Goal: Task Accomplishment & Management: Complete application form

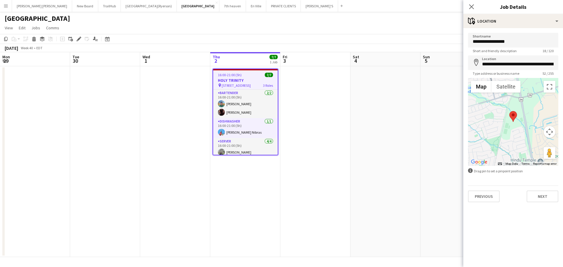
scroll to position [0, 175]
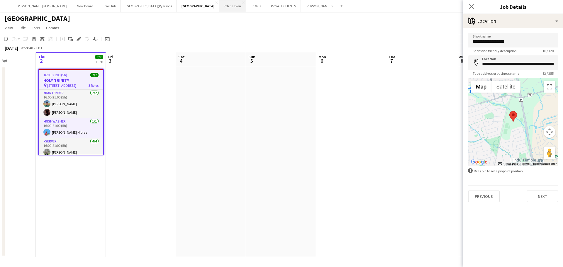
click at [219, 6] on button "7th heaven Close" at bounding box center [232, 5] width 27 height 11
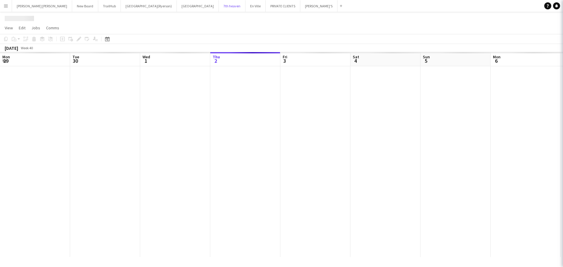
scroll to position [0, 140]
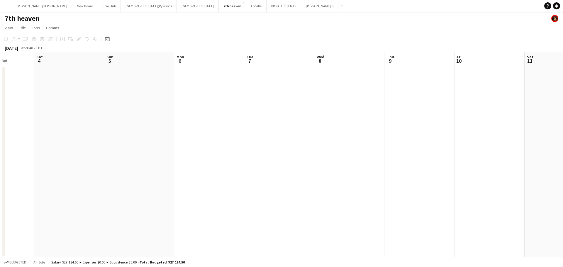
drag, startPoint x: 317, startPoint y: 86, endPoint x: 292, endPoint y: 92, distance: 26.0
click at [175, 85] on app-calendar-viewport "Wed 1 Thu 2 Fri 3 Sat 4 Sun 5 Mon 6 Tue 7 Wed 8 Thu 9 Fri 10 Sat 11 Sun 12 Mon …" at bounding box center [281, 154] width 563 height 205
click at [310, 73] on app-date-cell at bounding box center [285, 161] width 70 height 191
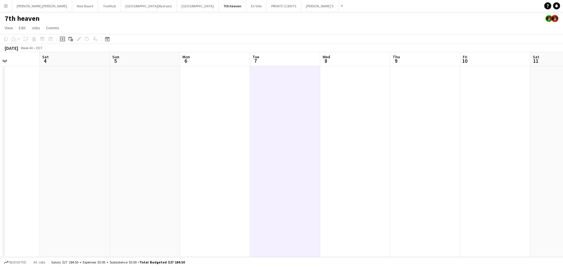
click at [64, 40] on icon "Add job" at bounding box center [62, 39] width 5 height 5
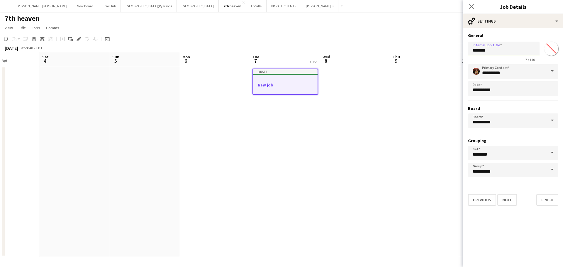
drag, startPoint x: 503, startPoint y: 50, endPoint x: 438, endPoint y: 56, distance: 65.4
click at [438, 55] on body "Menu Boards Boards Boards All jobs Status Workforce Workforce My Workforce Recr…" at bounding box center [281, 133] width 563 height 267
type input "**********"
click at [505, 200] on button "Next" at bounding box center [508, 200] width 20 height 12
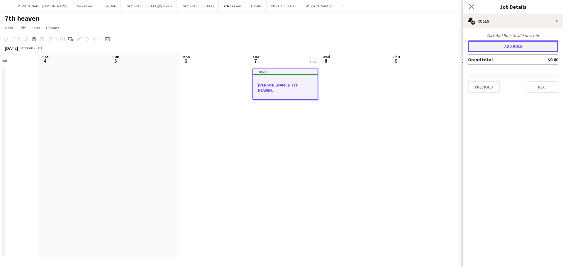
click at [490, 47] on button "Add role" at bounding box center [513, 46] width 90 height 12
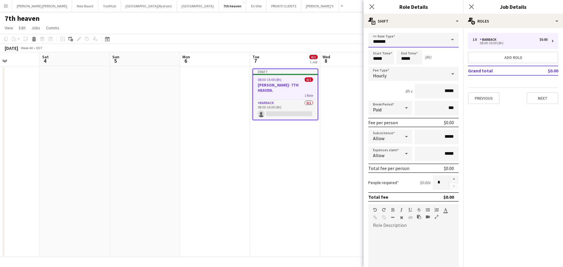
click at [398, 37] on input "*******" at bounding box center [413, 40] width 90 height 15
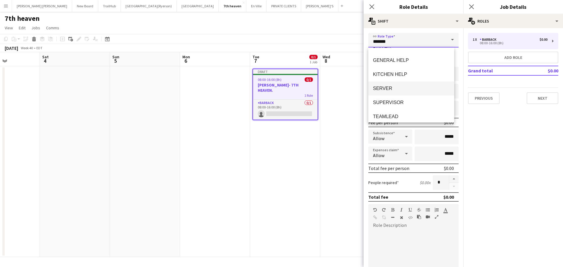
scroll to position [99, 0]
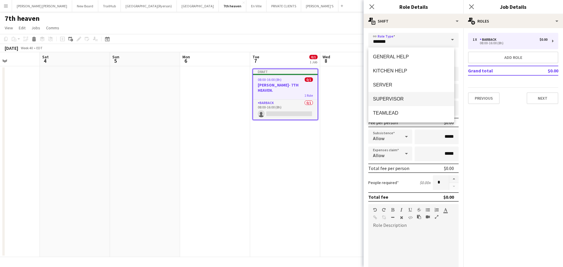
click at [398, 98] on span "SUPERVISOR" at bounding box center [411, 99] width 77 height 6
type input "**********"
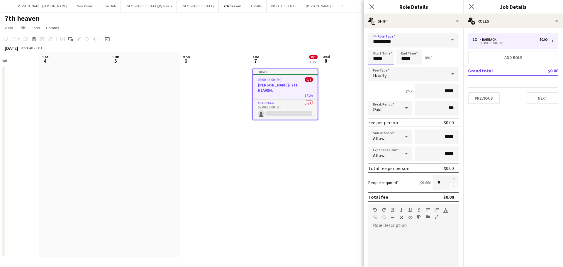
click at [377, 59] on input "*****" at bounding box center [381, 57] width 26 height 15
click at [374, 46] on div at bounding box center [376, 47] width 12 height 6
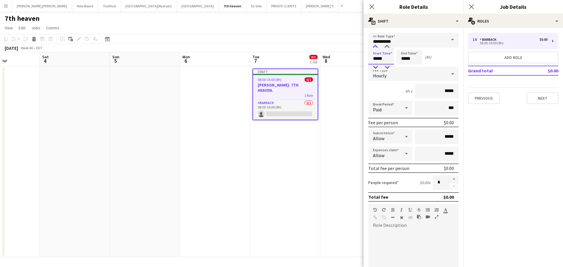
click at [374, 46] on div at bounding box center [376, 47] width 12 height 6
click at [389, 46] on div at bounding box center [387, 47] width 12 height 6
type input "*****"
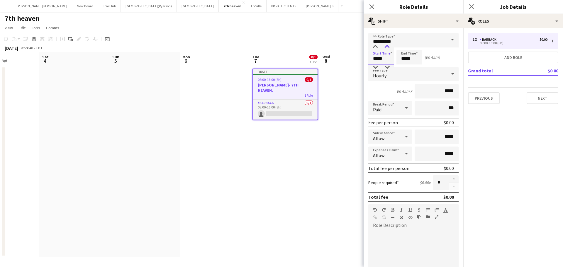
click at [389, 46] on div at bounding box center [387, 47] width 12 height 6
click at [412, 59] on input "*****" at bounding box center [410, 57] width 26 height 15
click at [401, 45] on div at bounding box center [404, 47] width 12 height 6
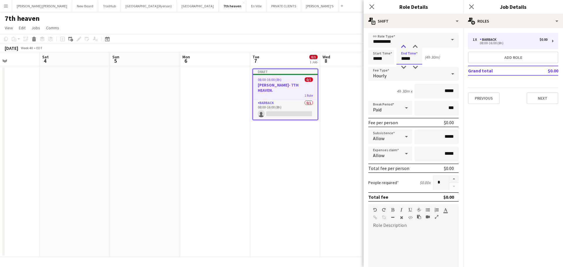
click at [401, 45] on div at bounding box center [404, 47] width 12 height 6
click at [406, 67] on div at bounding box center [404, 68] width 12 height 6
click at [417, 46] on div at bounding box center [416, 47] width 12 height 6
type input "*****"
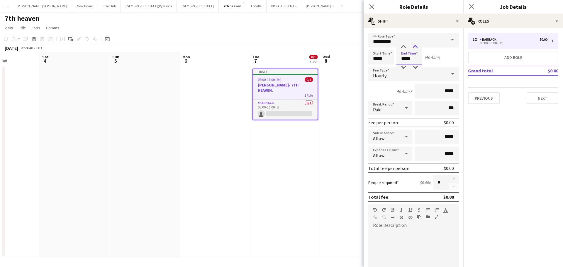
click at [417, 46] on div at bounding box center [416, 47] width 12 height 6
click at [510, 56] on button "Add role" at bounding box center [513, 58] width 90 height 12
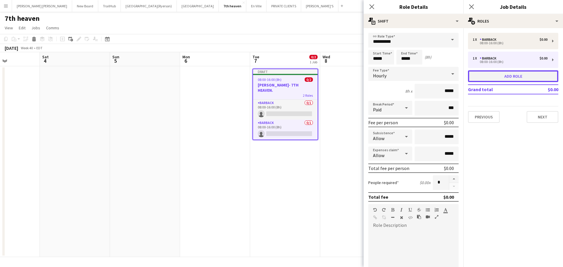
type input "*******"
type input "*****"
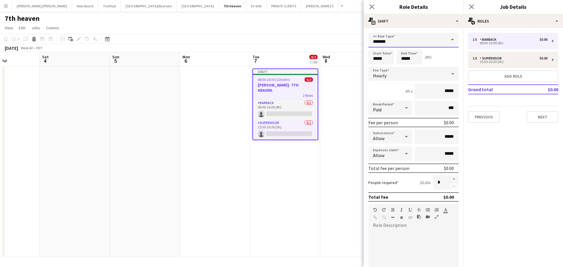
click at [406, 41] on input "*******" at bounding box center [413, 40] width 90 height 15
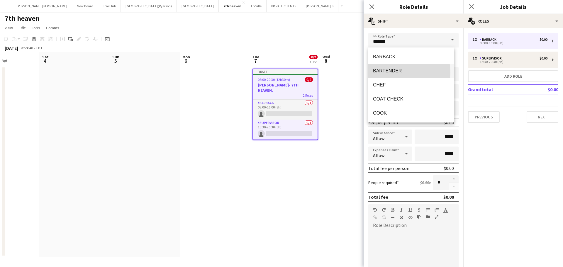
click at [397, 72] on span "BARTENDER" at bounding box center [411, 71] width 77 height 6
type input "*********"
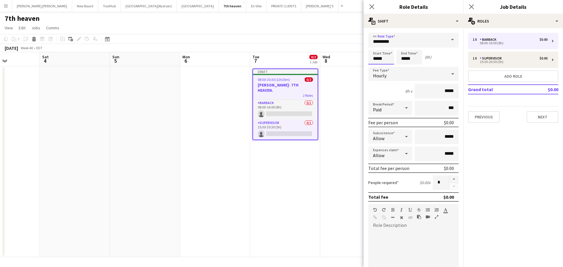
click at [377, 57] on input "*****" at bounding box center [381, 57] width 26 height 15
click at [376, 45] on div at bounding box center [376, 47] width 12 height 6
click at [377, 45] on div at bounding box center [376, 47] width 12 height 6
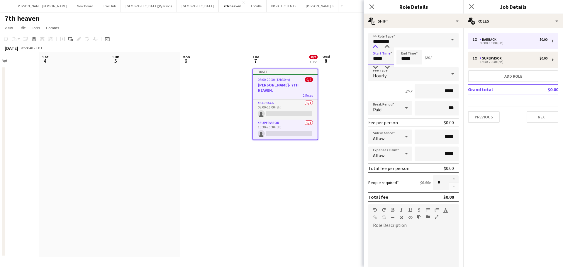
click at [377, 45] on div at bounding box center [376, 47] width 12 height 6
click at [376, 46] on div at bounding box center [376, 47] width 12 height 6
click at [387, 46] on div at bounding box center [387, 47] width 12 height 6
type input "*****"
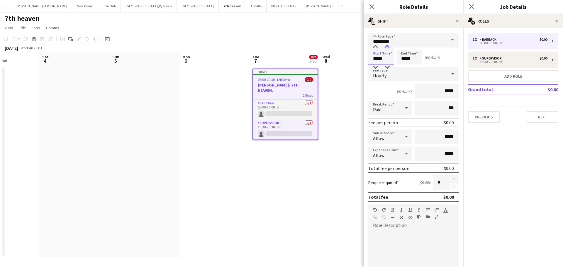
click at [387, 46] on div at bounding box center [387, 47] width 12 height 6
click at [411, 57] on input "*****" at bounding box center [410, 57] width 26 height 15
click at [405, 45] on div at bounding box center [404, 47] width 12 height 6
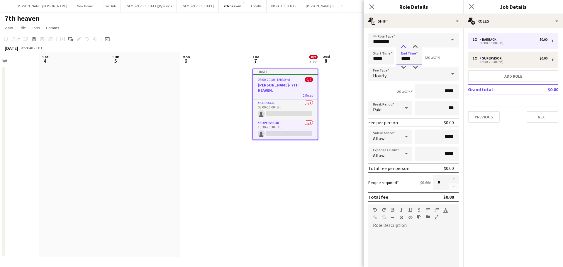
click at [405, 45] on div at bounding box center [404, 47] width 12 height 6
click at [415, 46] on div at bounding box center [416, 47] width 12 height 6
type input "*****"
click at [415, 46] on div at bounding box center [416, 47] width 12 height 6
click at [371, 4] on app-icon "Close pop-in" at bounding box center [372, 7] width 9 height 9
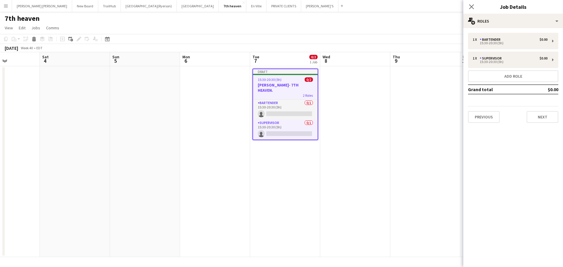
click at [276, 81] on span "15:30-20:30 (5h)" at bounding box center [270, 79] width 24 height 4
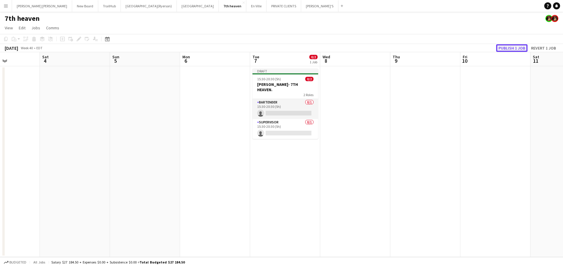
click at [504, 49] on button "Publish 1 job" at bounding box center [511, 48] width 31 height 8
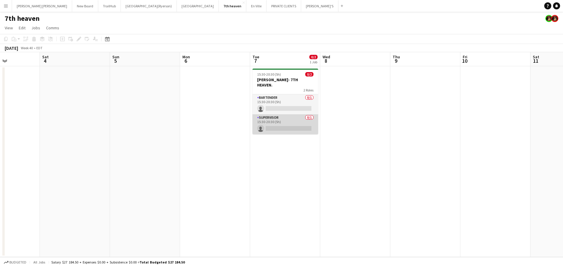
click at [268, 119] on app-card-role "SUPERVISOR 0/1 15:30-20:30 (5h) single-neutral-actions" at bounding box center [286, 124] width 66 height 20
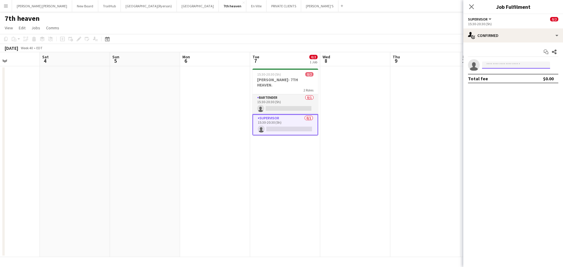
click at [497, 65] on input at bounding box center [516, 65] width 68 height 7
type input "*****"
click at [510, 77] on span "[EMAIL_ADDRESS][DOMAIN_NAME]" at bounding box center [516, 78] width 59 height 5
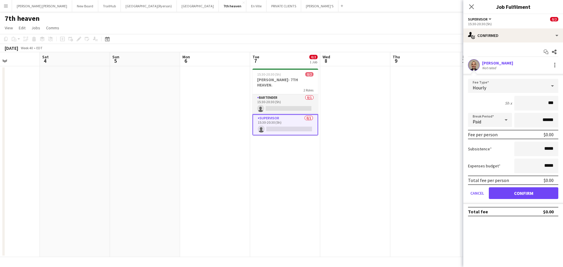
type input "**"
type input "******"
click at [518, 193] on button "Confirm" at bounding box center [524, 193] width 70 height 12
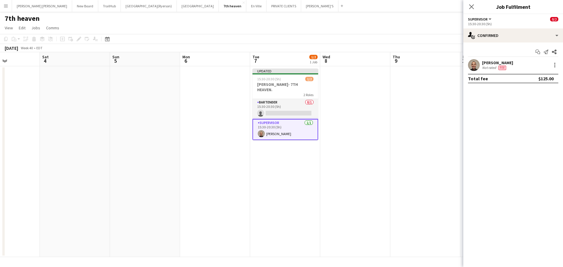
click at [471, 5] on icon "Close pop-in" at bounding box center [471, 6] width 5 height 5
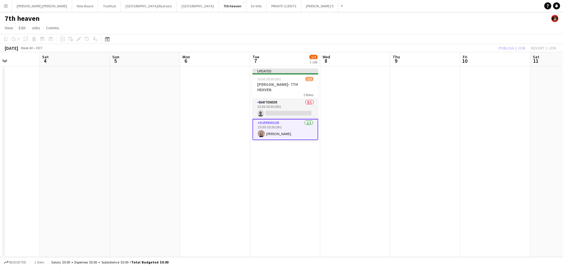
click at [511, 48] on div "Publish 1 job Revert 1 job" at bounding box center [528, 48] width 72 height 8
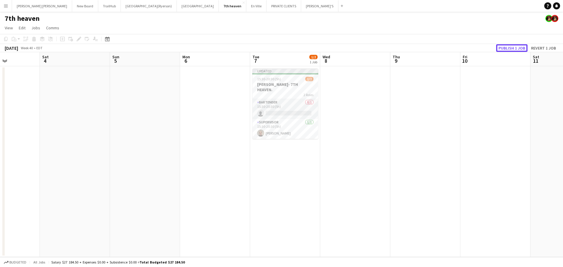
click at [511, 48] on button "Publish 1 job" at bounding box center [511, 48] width 31 height 8
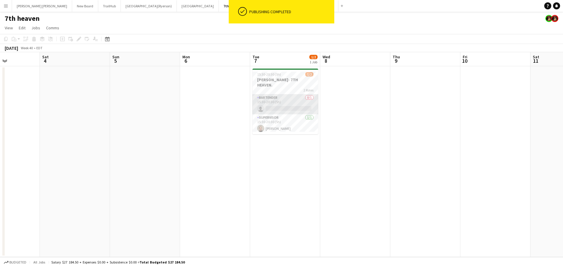
click at [290, 102] on app-card-role "BARTENDER 0/1 15:30-20:30 (5h) single-neutral-actions" at bounding box center [286, 104] width 66 height 20
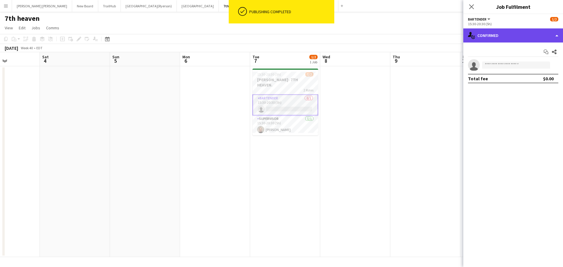
click at [495, 39] on div "single-neutral-actions-check-2 Confirmed" at bounding box center [514, 35] width 100 height 14
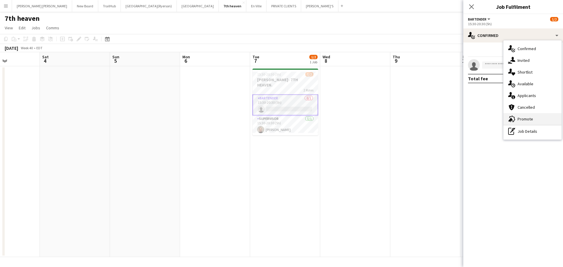
click at [519, 122] on span "Promote" at bounding box center [526, 118] width 16 height 5
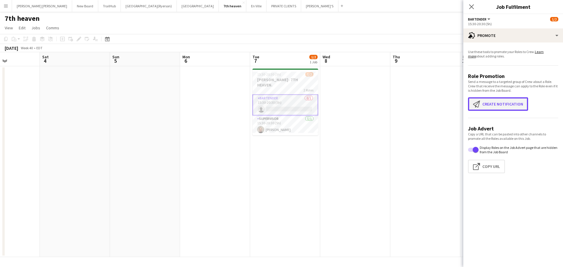
click at [489, 104] on button "Create notification Create notification" at bounding box center [498, 103] width 60 height 13
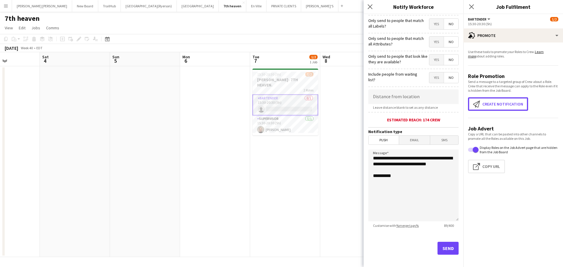
scroll to position [56, 0]
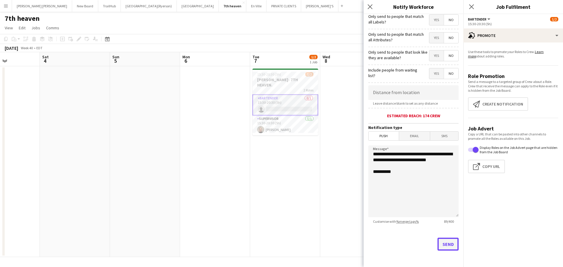
click at [441, 244] on button "Send" at bounding box center [448, 244] width 21 height 13
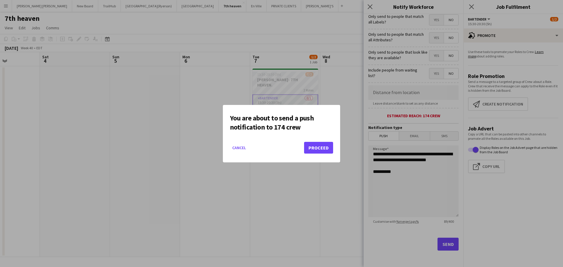
click at [307, 154] on mat-dialog-actions "Cancel Proceed" at bounding box center [281, 150] width 103 height 25
click at [326, 142] on button "Proceed" at bounding box center [318, 148] width 29 height 12
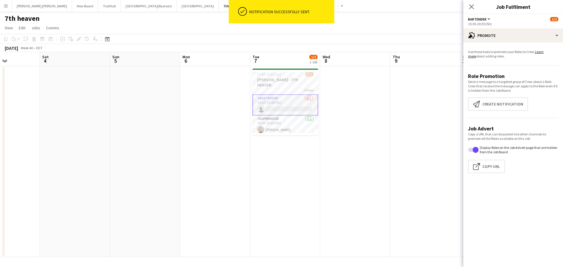
click at [470, 8] on icon "Close pop-in" at bounding box center [471, 6] width 5 height 5
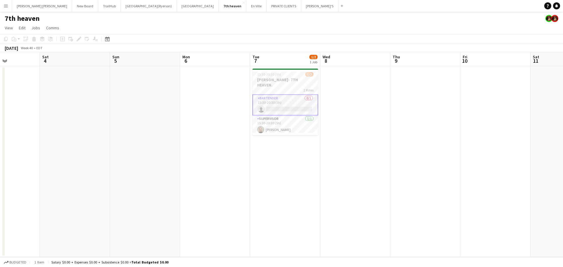
click at [269, 164] on app-date-cell "15:30-20:30 (5h) 1/2 [PERSON_NAME]- 7TH HEAVEN. 2 Roles BARTENDER 0/1 15:30-20:…" at bounding box center [285, 161] width 70 height 191
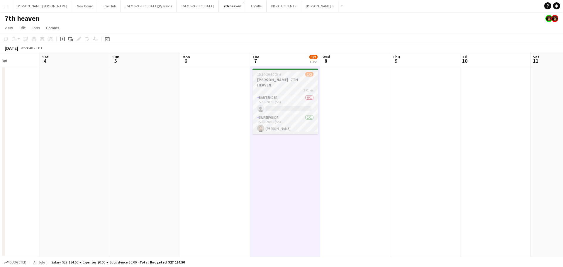
click at [285, 77] on app-job-card "15:30-20:30 (5h) 1/2 [PERSON_NAME]- 7TH HEAVEN. 2 Roles BARTENDER 0/1 15:30-20:…" at bounding box center [286, 102] width 66 height 66
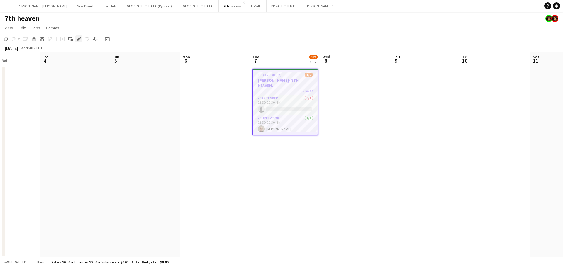
click at [78, 39] on icon at bounding box center [78, 39] width 3 height 3
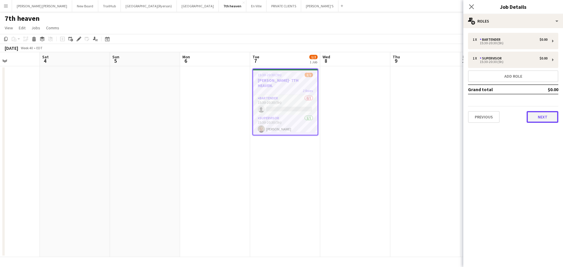
click at [543, 122] on button "Next" at bounding box center [543, 117] width 32 height 12
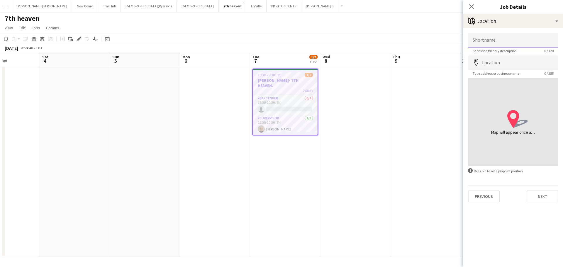
click at [496, 37] on input "Shortname" at bounding box center [513, 40] width 90 height 15
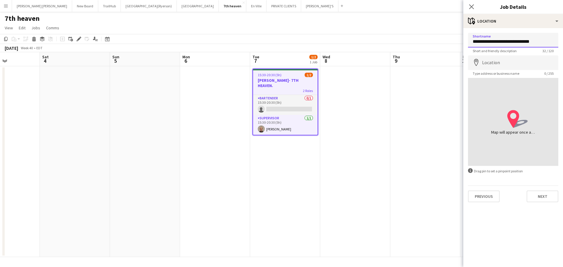
click at [484, 41] on input "**********" at bounding box center [513, 40] width 90 height 15
drag, startPoint x: 474, startPoint y: 42, endPoint x: 562, endPoint y: 36, distance: 87.6
click at [562, 36] on form "**********" at bounding box center [514, 118] width 100 height 170
type input "**********"
drag, startPoint x: 481, startPoint y: 58, endPoint x: 488, endPoint y: 63, distance: 8.4
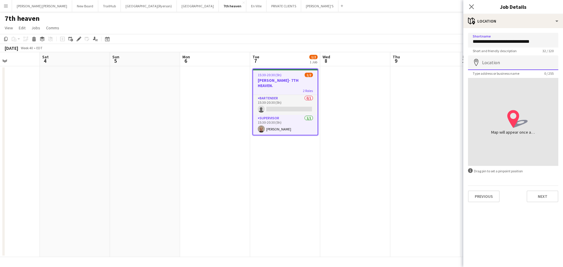
click at [485, 63] on input "Location" at bounding box center [513, 62] width 90 height 15
paste input "**********"
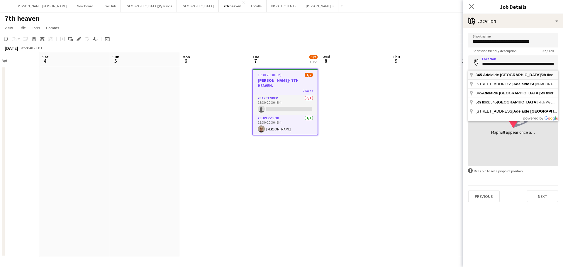
type input "**********"
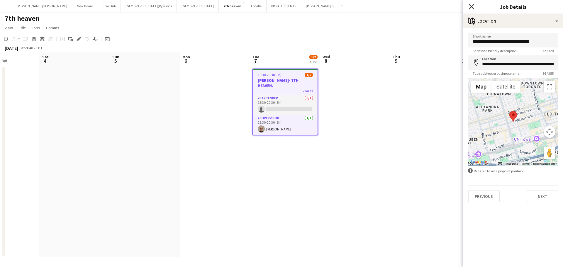
click at [472, 6] on icon at bounding box center [472, 7] width 6 height 6
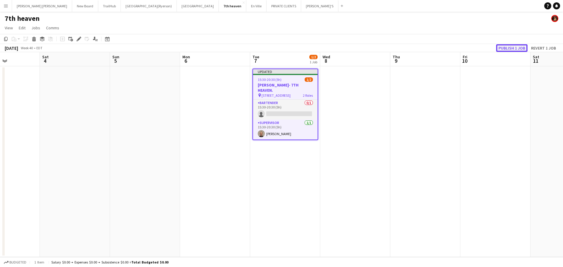
click at [521, 47] on button "Publish 1 job" at bounding box center [511, 48] width 31 height 8
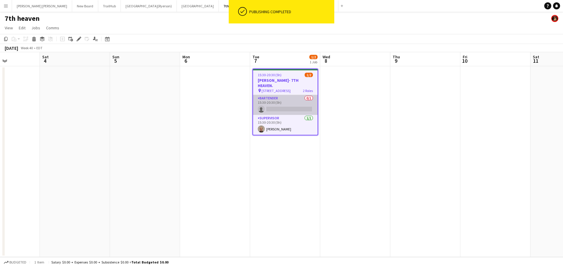
click at [279, 105] on app-card-role "BARTENDER 0/1 15:30-20:30 (5h) single-neutral-actions" at bounding box center [285, 105] width 65 height 20
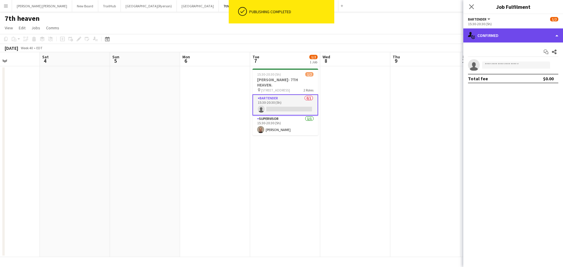
click at [486, 37] on div "single-neutral-actions-check-2 Confirmed" at bounding box center [514, 35] width 100 height 14
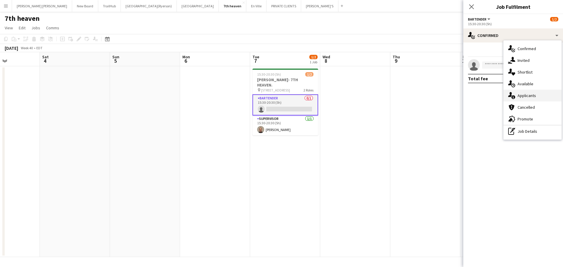
click at [525, 95] on span "Applicants" at bounding box center [527, 95] width 18 height 5
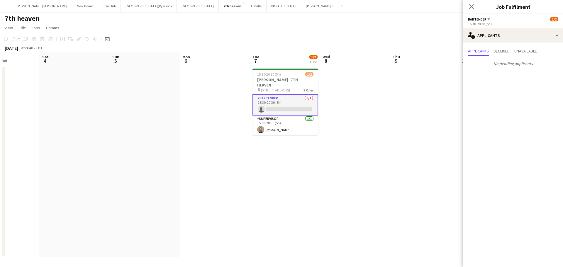
click at [467, 2] on div "Close pop-in" at bounding box center [472, 6] width 16 height 13
click at [470, 5] on icon at bounding box center [471, 6] width 5 height 5
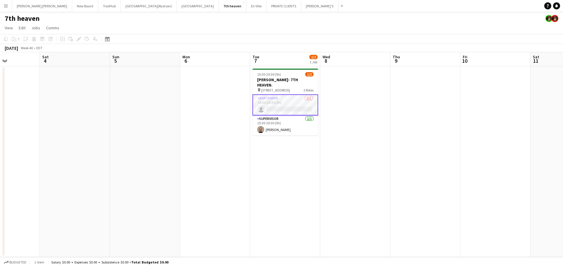
click at [290, 101] on app-card-role "BARTENDER 0/1 15:30-20:30 (5h) single-neutral-actions" at bounding box center [286, 104] width 66 height 21
click at [282, 101] on app-card-role "BARTENDER 0/1 15:30-20:30 (5h) single-neutral-actions" at bounding box center [286, 104] width 66 height 20
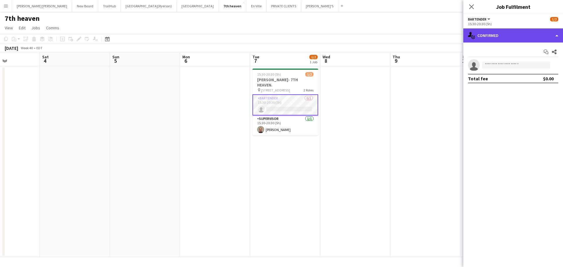
click at [507, 39] on div "single-neutral-actions-check-2 Confirmed" at bounding box center [514, 35] width 100 height 14
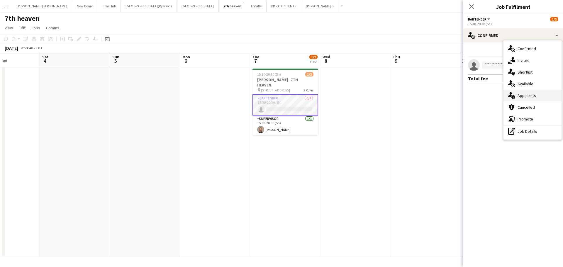
click at [518, 98] on span "Applicants" at bounding box center [527, 95] width 18 height 5
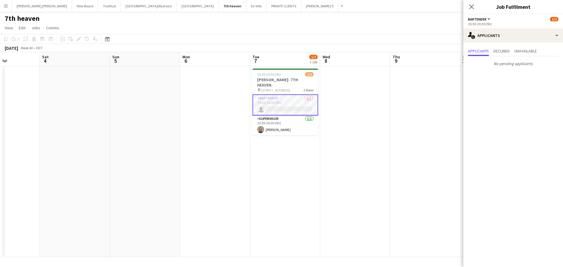
click at [472, 8] on icon "Close pop-in" at bounding box center [471, 6] width 5 height 5
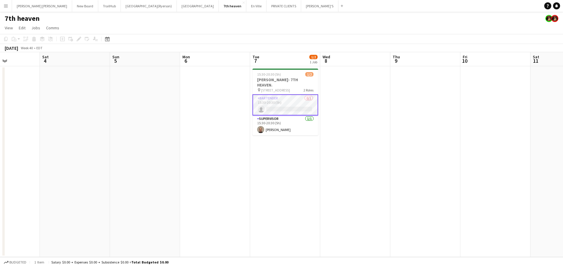
click at [291, 104] on app-card-role "BARTENDER 0/1 15:30-20:30 (5h) single-neutral-actions" at bounding box center [286, 104] width 66 height 21
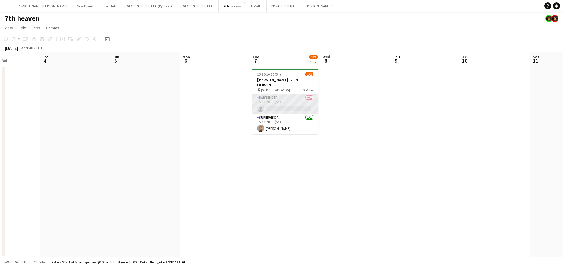
click at [291, 104] on app-card-role "BARTENDER 0/1 15:30-20:30 (5h) single-neutral-actions" at bounding box center [286, 104] width 66 height 20
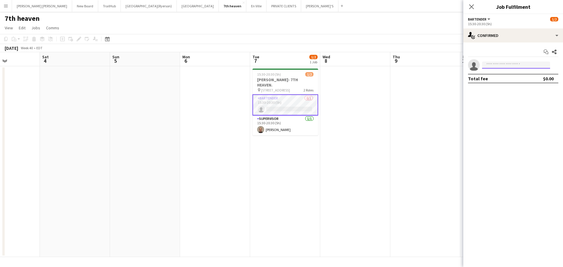
click at [515, 64] on input at bounding box center [516, 65] width 68 height 7
type input "******"
click at [514, 81] on span "[PHONE_NUMBER]" at bounding box center [516, 83] width 59 height 5
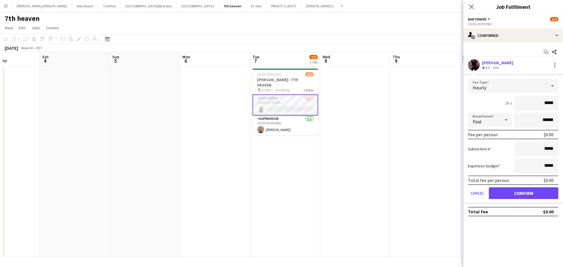
drag, startPoint x: 554, startPoint y: 102, endPoint x: 534, endPoint y: 103, distance: 20.0
click at [534, 103] on input "*****" at bounding box center [537, 103] width 44 height 15
type input "******"
click at [473, 6] on icon "Close pop-in" at bounding box center [472, 7] width 6 height 6
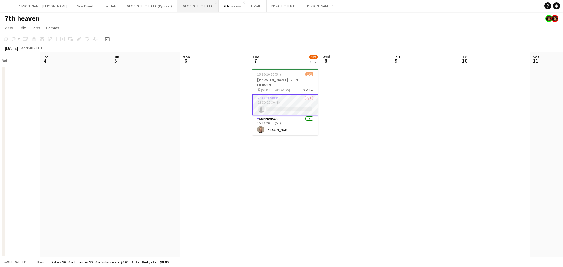
click at [177, 5] on button "[GEOGRAPHIC_DATA] Close" at bounding box center [198, 5] width 42 height 11
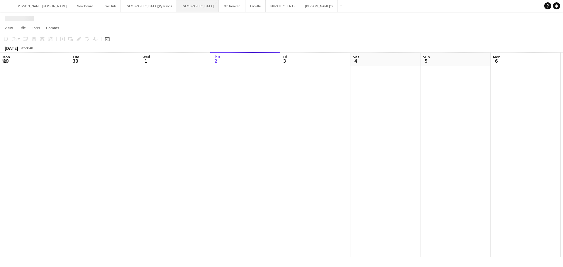
scroll to position [0, 140]
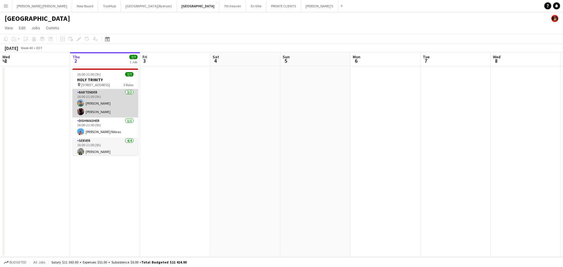
click at [110, 106] on app-card-role "BARTENDER [DATE] 16:00-21:00 (5h) [PERSON_NAME] [PERSON_NAME]" at bounding box center [105, 103] width 66 height 28
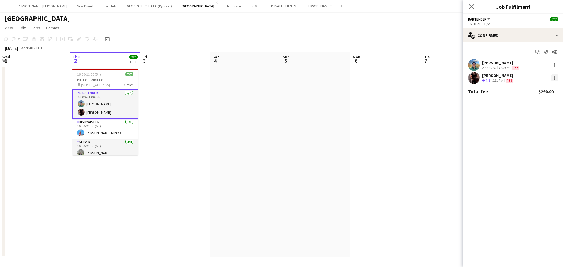
click at [554, 80] on div at bounding box center [555, 78] width 7 height 7
click at [532, 87] on span "Edit fee" at bounding box center [526, 88] width 16 height 5
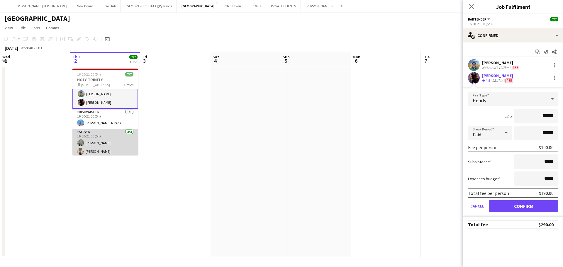
scroll to position [0, 0]
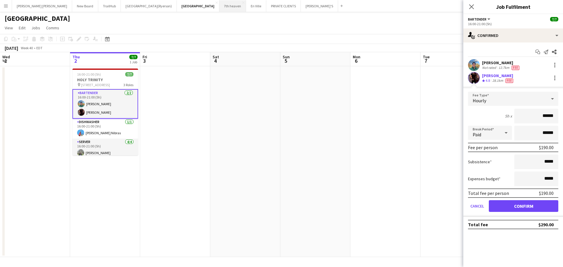
click at [219, 7] on button "7th heaven Close" at bounding box center [232, 5] width 27 height 11
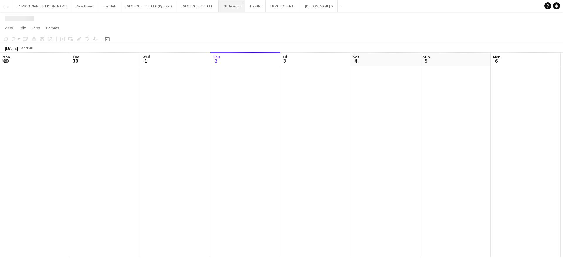
scroll to position [0, 140]
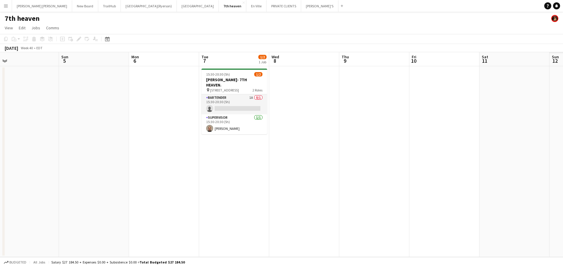
drag, startPoint x: 330, startPoint y: 119, endPoint x: 175, endPoint y: 97, distance: 156.7
click at [176, 101] on app-calendar-viewport "Wed 1 Thu 2 Fri 3 Sat 4 Sun 5 Mon 6 Tue 7 1/2 1 Job Wed 8 Thu 9 Fri 10 Sat 11 S…" at bounding box center [281, 154] width 563 height 205
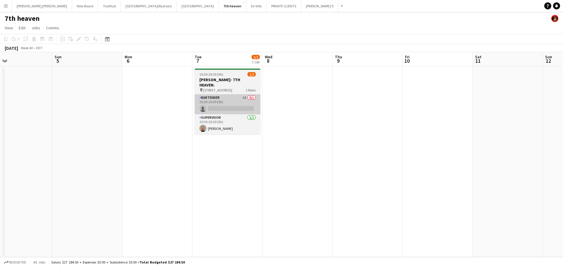
click at [214, 94] on app-card-role "BARTENDER 1A 0/1 15:30-20:30 (5h) single-neutral-actions" at bounding box center [228, 104] width 66 height 20
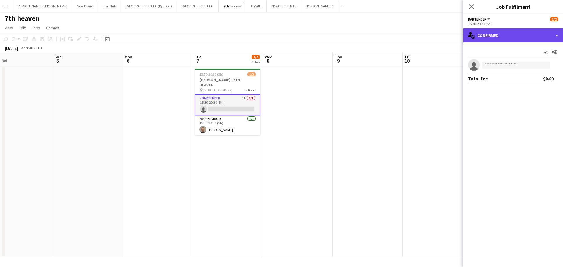
click at [525, 39] on div "single-neutral-actions-check-2 Confirmed" at bounding box center [514, 35] width 100 height 14
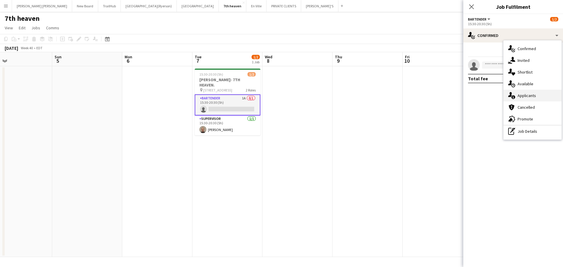
click at [536, 94] on div "single-neutral-actions-information Applicants" at bounding box center [533, 96] width 58 height 12
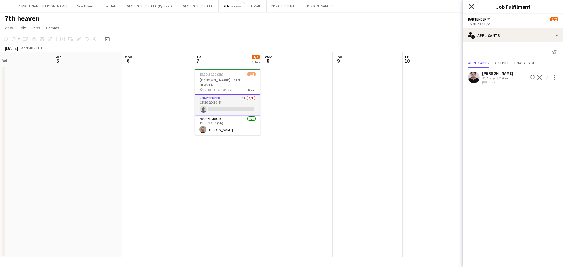
click at [471, 6] on icon at bounding box center [472, 7] width 6 height 6
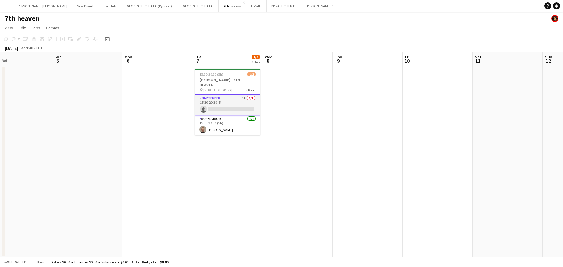
click at [229, 105] on app-card-role "BARTENDER 1A 0/1 15:30-20:30 (5h) single-neutral-actions" at bounding box center [228, 104] width 66 height 21
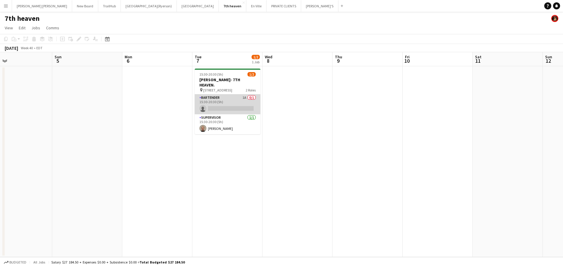
click at [240, 106] on app-card-role "BARTENDER 1A 0/1 15:30-20:30 (5h) single-neutral-actions" at bounding box center [228, 104] width 66 height 20
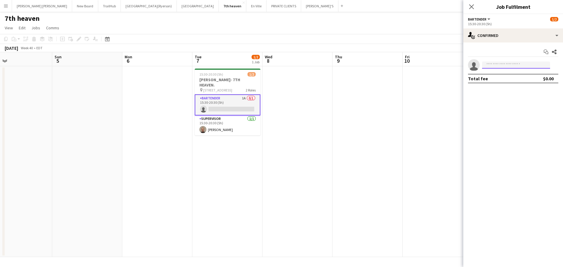
click at [503, 67] on input at bounding box center [516, 65] width 68 height 7
type input "*"
type input "******"
click at [505, 76] on span "[EMAIL_ADDRESS][DOMAIN_NAME]" at bounding box center [516, 78] width 59 height 5
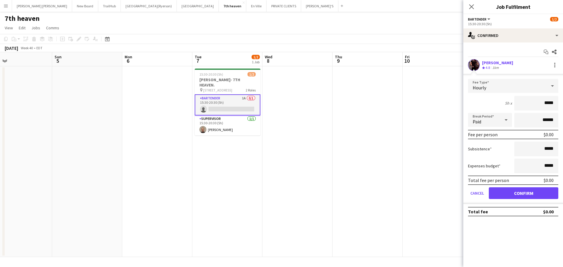
drag, startPoint x: 554, startPoint y: 104, endPoint x: 514, endPoint y: 102, distance: 40.8
click at [514, 102] on div "5h x *****" at bounding box center [513, 103] width 90 height 15
type input "******"
click at [98, 4] on button "TrailHub Close" at bounding box center [109, 5] width 23 height 11
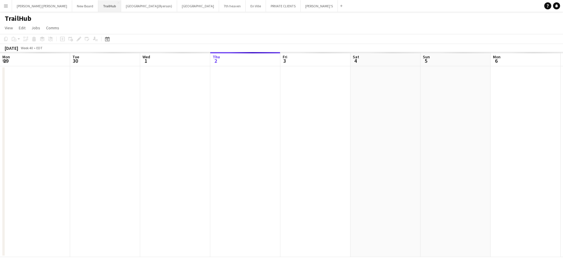
scroll to position [0, 140]
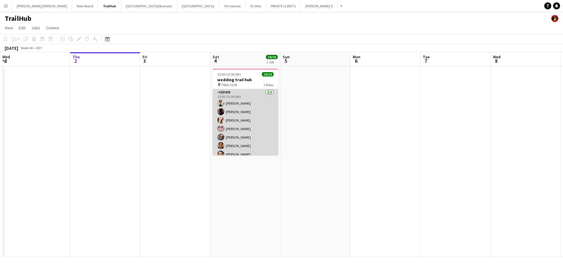
click at [225, 108] on app-card-role "SERVER [DATE] 15:00-23:00 (8h) [PERSON_NAME] [PERSON_NAME] [PERSON_NAME] [PERSO…" at bounding box center [246, 133] width 66 height 88
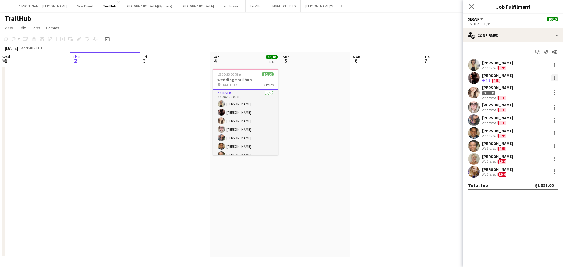
click at [554, 77] on div at bounding box center [555, 78] width 7 height 7
click at [535, 89] on span "Edit fee" at bounding box center [536, 88] width 36 height 5
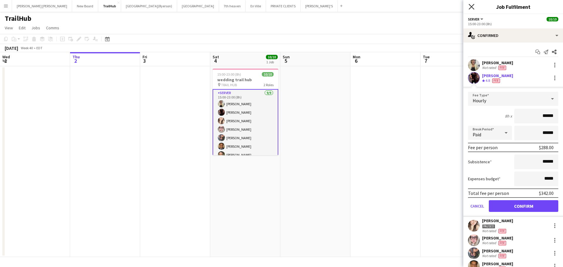
click at [471, 7] on icon "Close pop-in" at bounding box center [472, 7] width 6 height 6
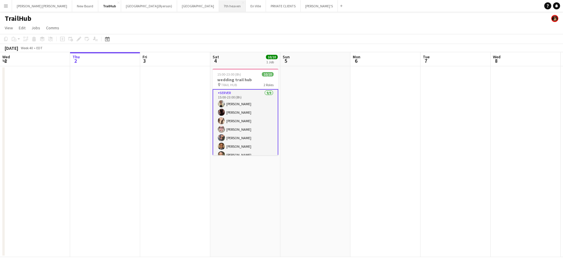
click at [219, 6] on button "7th heaven Close" at bounding box center [232, 5] width 27 height 11
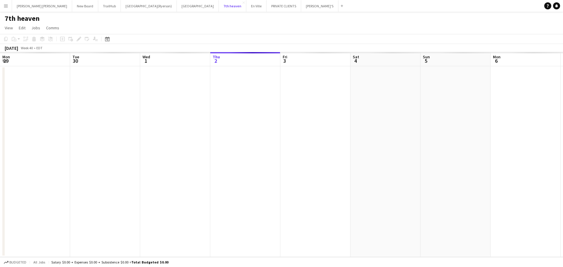
scroll to position [0, 140]
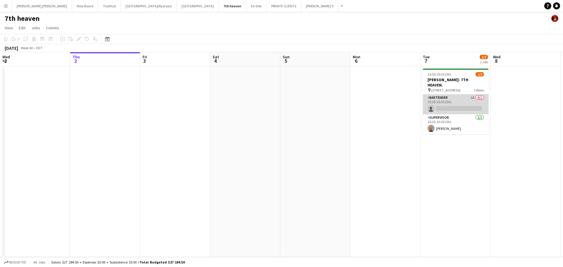
click at [452, 96] on app-card-role "BARTENDER 1A 0/1 15:30-20:30 (5h) single-neutral-actions" at bounding box center [456, 104] width 66 height 20
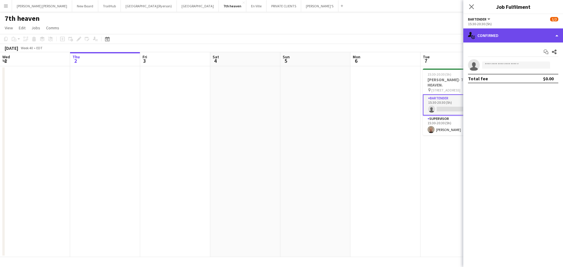
click at [509, 35] on div "single-neutral-actions-check-2 Confirmed" at bounding box center [514, 35] width 100 height 14
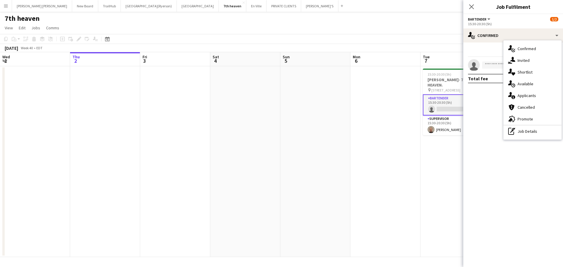
click at [530, 93] on div "single-neutral-actions-information Applicants" at bounding box center [533, 96] width 58 height 12
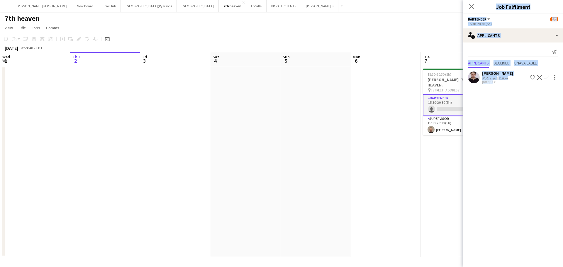
drag, startPoint x: 493, startPoint y: 107, endPoint x: 430, endPoint y: 95, distance: 63.7
click at [430, 95] on body "Menu Boards Boards Boards All jobs Status Workforce Workforce My Workforce Recr…" at bounding box center [281, 133] width 563 height 267
click at [474, 8] on icon at bounding box center [472, 7] width 6 height 6
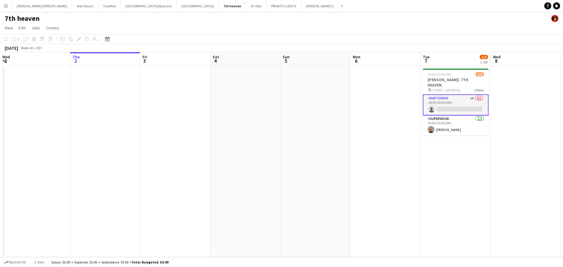
click at [467, 97] on app-card-role "BARTENDER 1A 0/1 15:30-20:30 (5h) single-neutral-actions" at bounding box center [456, 104] width 66 height 21
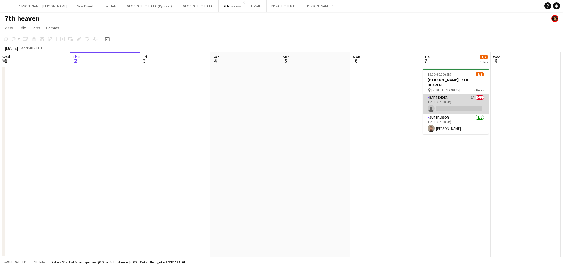
click at [467, 97] on app-card-role "BARTENDER 1A 0/1 15:30-20:30 (5h) single-neutral-actions" at bounding box center [456, 104] width 66 height 20
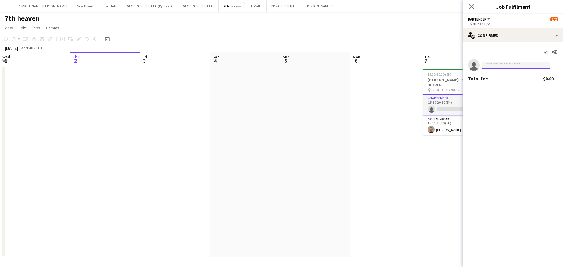
click at [502, 65] on input at bounding box center [516, 65] width 68 height 7
type input "******"
click at [518, 77] on span "[EMAIL_ADDRESS][DOMAIN_NAME]" at bounding box center [516, 78] width 59 height 5
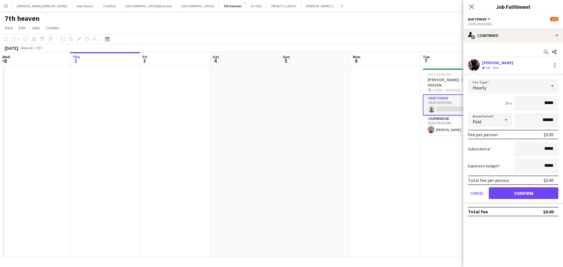
drag, startPoint x: 553, startPoint y: 104, endPoint x: 546, endPoint y: 104, distance: 7.3
click at [546, 104] on input "*****" at bounding box center [537, 103] width 44 height 15
type input "******"
click at [530, 192] on button "Confirm" at bounding box center [524, 193] width 70 height 12
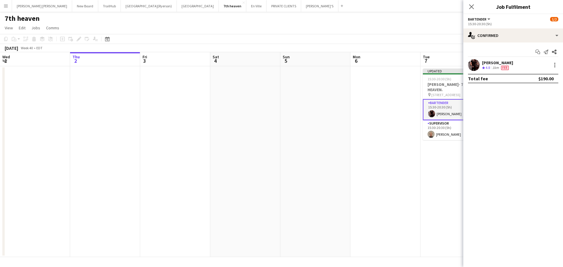
click at [471, 6] on icon "Close pop-in" at bounding box center [471, 6] width 5 height 5
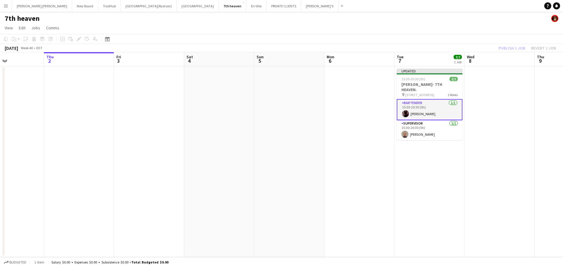
scroll to position [0, 201]
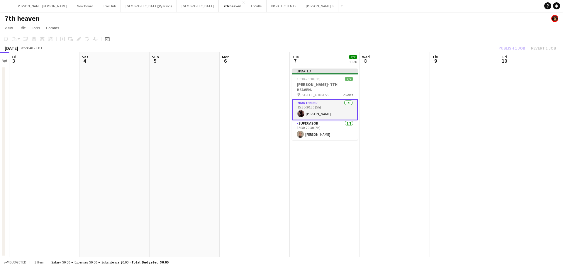
drag, startPoint x: 409, startPoint y: 151, endPoint x: 280, endPoint y: 154, distance: 129.4
click at [280, 154] on app-calendar-viewport "Tue 30 Wed 1 Thu 2 Fri 3 Sat 4 Sun 5 Mon 6 Tue 7 2/2 1 Job Wed 8 Thu 9 Fri 10 S…" at bounding box center [281, 154] width 563 height 205
click at [517, 48] on div "Publish 1 job Revert 1 job" at bounding box center [528, 48] width 72 height 8
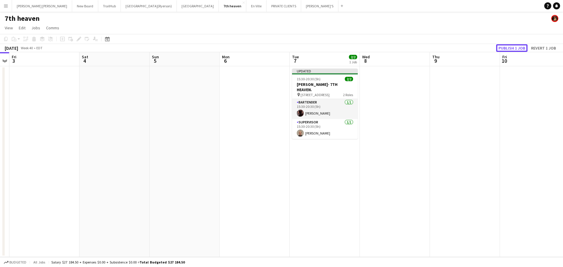
click at [517, 48] on button "Publish 1 job" at bounding box center [511, 48] width 31 height 8
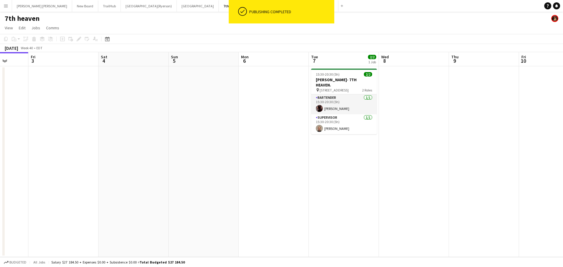
scroll to position [0, 189]
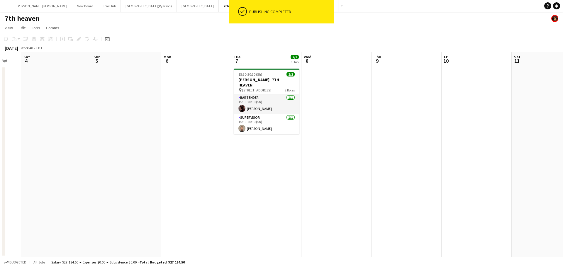
drag, startPoint x: 346, startPoint y: 169, endPoint x: 288, endPoint y: 179, distance: 59.3
click at [288, 179] on app-calendar-viewport "Wed 1 Thu 2 Fri 3 Sat 4 Sun 5 Mon 6 Tue 7 2/2 1 Job Wed 8 Thu 9 Fri 10 Sat 11 S…" at bounding box center [281, 154] width 563 height 205
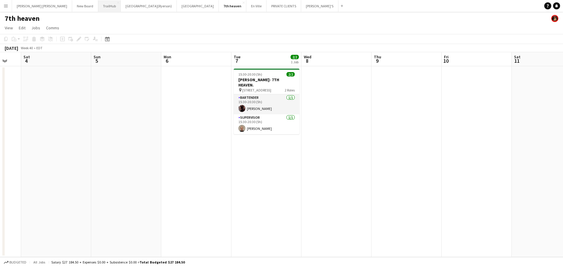
click at [98, 6] on button "TrailHub Close" at bounding box center [109, 5] width 23 height 11
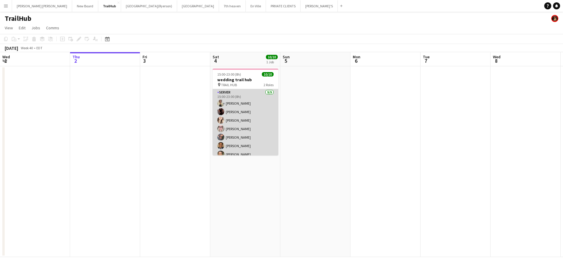
click at [234, 111] on app-card-role "SERVER [DATE] 15:00-23:00 (8h) [PERSON_NAME] [PERSON_NAME] [PERSON_NAME] [PERSO…" at bounding box center [246, 133] width 66 height 88
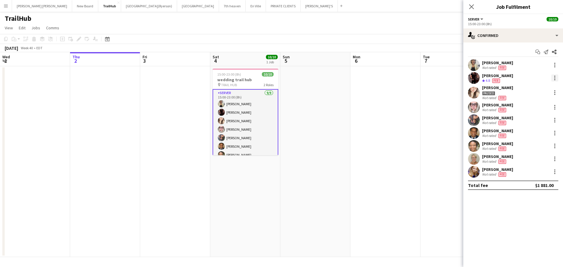
click at [554, 77] on div at bounding box center [555, 78] width 7 height 7
click at [541, 89] on span "Edit fee" at bounding box center [536, 88] width 36 height 5
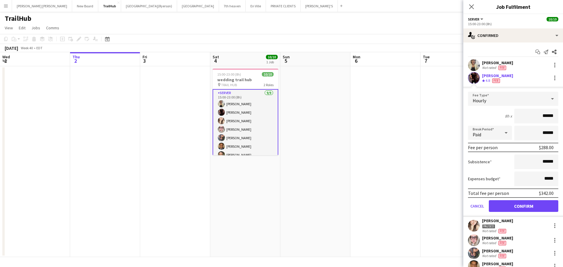
click at [473, 7] on icon "Close pop-in" at bounding box center [471, 6] width 5 height 5
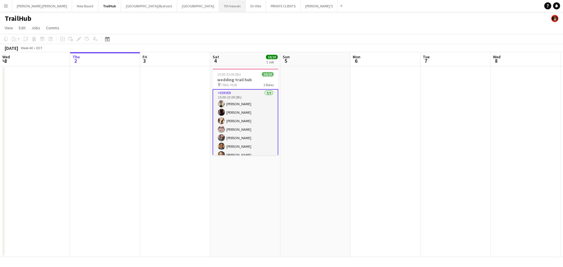
click at [219, 5] on button "7th heaven Close" at bounding box center [232, 5] width 27 height 11
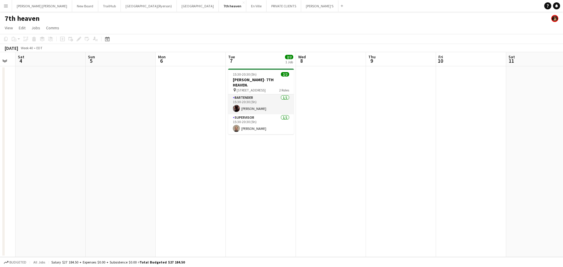
scroll to position [0, 196]
drag, startPoint x: 351, startPoint y: 120, endPoint x: 155, endPoint y: 119, distance: 195.7
click at [155, 119] on app-calendar-viewport "Wed 1 Thu 2 Fri 3 Sat 4 Sun 5 Mon 6 Tue 7 2/2 1 Job Wed 8 Thu 9 Fri 10 Sat 11 S…" at bounding box center [281, 154] width 563 height 205
click at [121, 7] on button "[GEOGRAPHIC_DATA](Ryerson) Close" at bounding box center [149, 5] width 56 height 11
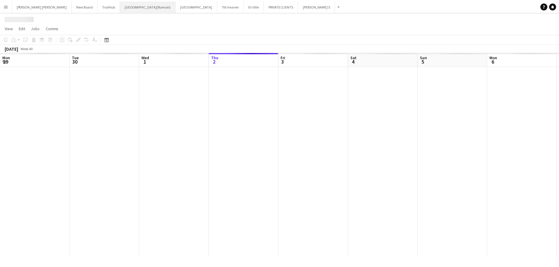
scroll to position [0, 140]
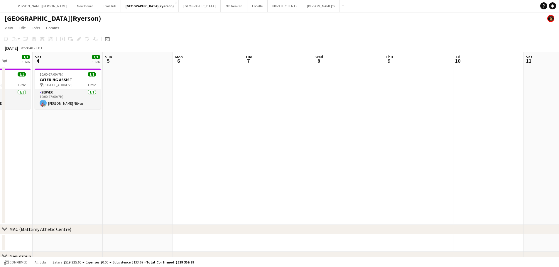
drag, startPoint x: 354, startPoint y: 108, endPoint x: 186, endPoint y: 113, distance: 168.8
click at [185, 114] on app-calendar-viewport "Wed 1 5/5 3 Jobs Thu 2 3/3 2 Jobs Fri 3 1/1 1 Job Sat 4 1/1 1 Job Sun 5 Mon 6 T…" at bounding box center [279, 224] width 559 height 344
click at [193, 105] on app-date-cell at bounding box center [209, 145] width 70 height 159
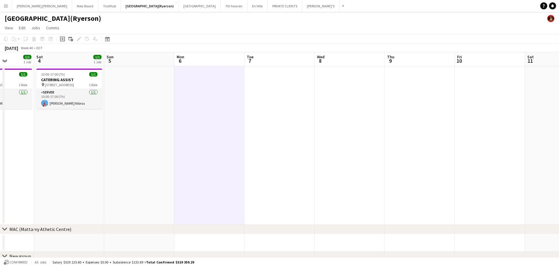
click at [62, 40] on icon "Add job" at bounding box center [62, 39] width 5 height 5
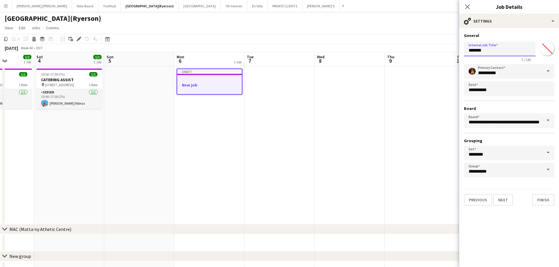
drag, startPoint x: 489, startPoint y: 51, endPoint x: 433, endPoint y: 52, distance: 56.3
click at [433, 52] on body "Menu Boards Boards Boards All jobs Status Workforce Workforce My Workforce Recr…" at bounding box center [279, 203] width 559 height 406
type input "**********"
click at [504, 199] on button "Next" at bounding box center [503, 200] width 20 height 12
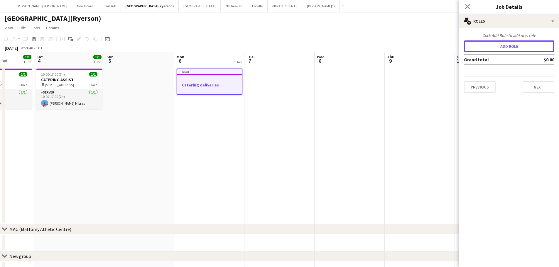
click at [502, 50] on button "Add role" at bounding box center [509, 46] width 90 height 12
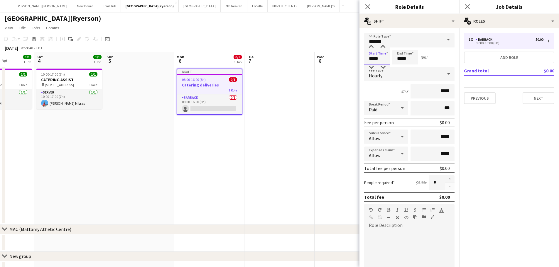
click at [372, 58] on input "*****" at bounding box center [377, 57] width 26 height 15
click at [406, 56] on input "*****" at bounding box center [405, 57] width 26 height 15
click at [402, 46] on div at bounding box center [399, 47] width 12 height 6
click at [414, 45] on div at bounding box center [411, 47] width 12 height 6
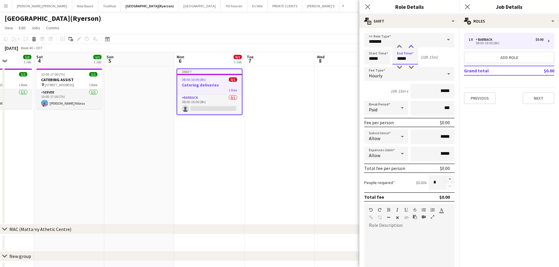
type input "*****"
click at [414, 45] on div at bounding box center [411, 47] width 12 height 6
click at [400, 37] on input "*******" at bounding box center [409, 40] width 90 height 15
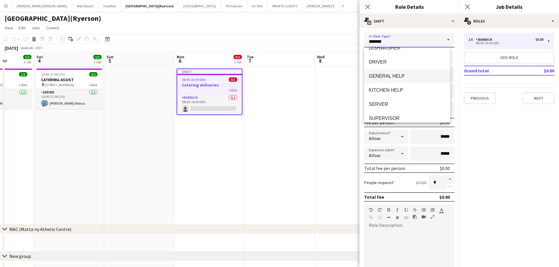
scroll to position [88, 0]
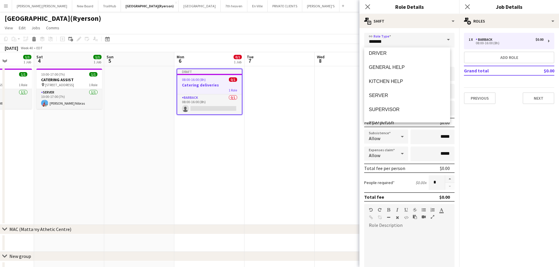
click at [396, 94] on span "SERVER" at bounding box center [407, 96] width 77 height 6
type input "******"
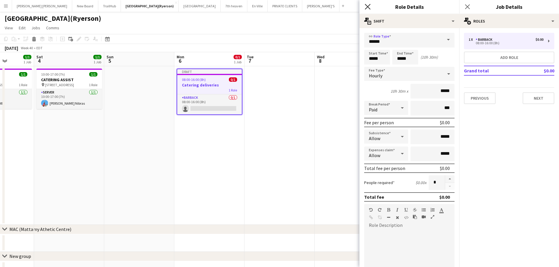
click at [368, 4] on icon "Close pop-in" at bounding box center [368, 7] width 6 height 6
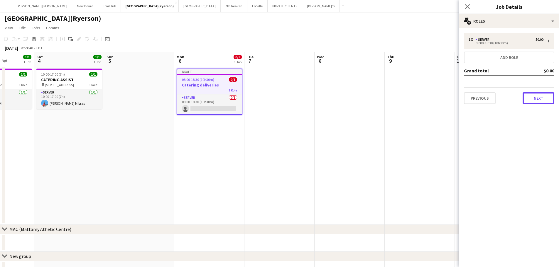
click at [535, 96] on button "Next" at bounding box center [539, 98] width 32 height 12
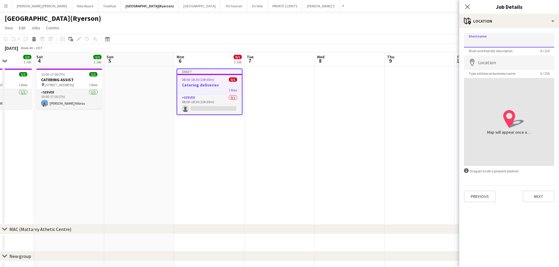
drag, startPoint x: 504, startPoint y: 35, endPoint x: 505, endPoint y: 41, distance: 6.6
click at [504, 35] on input "Shortname" at bounding box center [509, 40] width 90 height 15
type input "**********"
click at [506, 66] on input "Location" at bounding box center [509, 62] width 90 height 15
type input "**********"
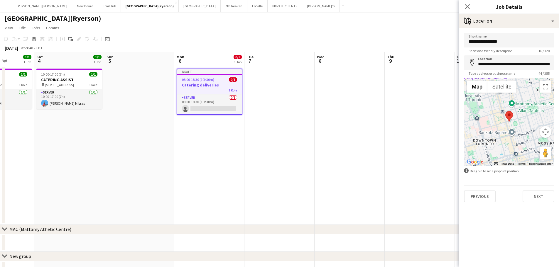
click at [466, 3] on div "Close pop-in" at bounding box center [467, 6] width 16 height 13
drag, startPoint x: 468, startPoint y: 4, endPoint x: 467, endPoint y: 8, distance: 3.6
click at [468, 4] on icon "Close pop-in" at bounding box center [467, 7] width 6 height 6
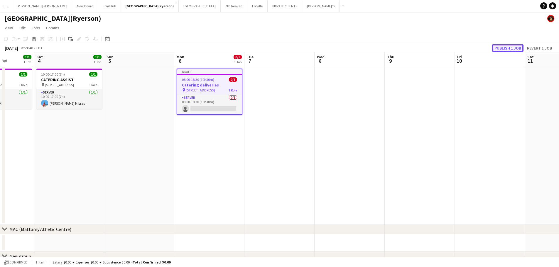
click at [505, 48] on button "Publish 1 job" at bounding box center [507, 48] width 31 height 8
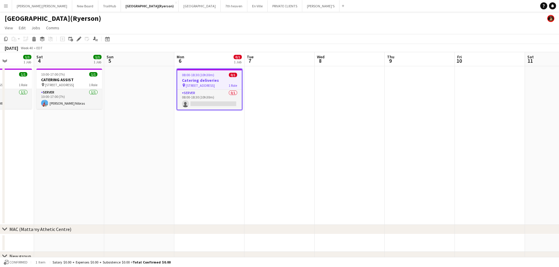
click at [212, 73] on span "08:00-18:30 (10h30m)" at bounding box center [198, 75] width 32 height 4
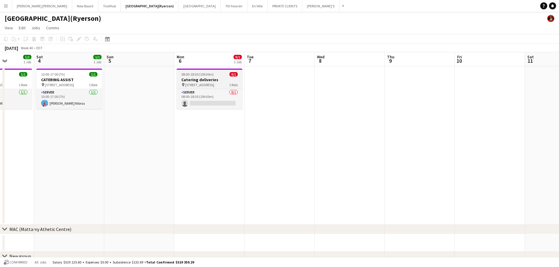
click at [207, 77] on h3 "Catering deliveries" at bounding box center [210, 79] width 66 height 5
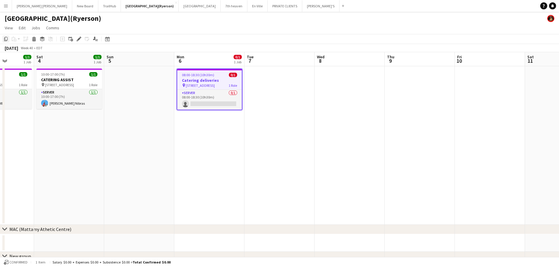
click at [4, 39] on icon "Copy" at bounding box center [6, 39] width 5 height 5
click at [280, 95] on app-date-cell at bounding box center [279, 145] width 70 height 159
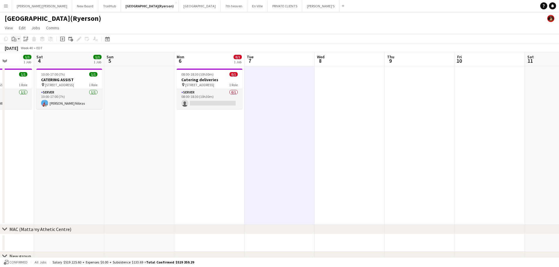
click at [18, 40] on app-action-btn "Paste" at bounding box center [16, 38] width 11 height 7
click at [25, 50] on link "Paste Ctrl+V" at bounding box center [43, 50] width 55 height 5
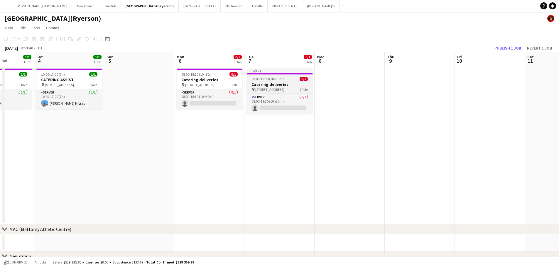
click at [288, 80] on div "08:00-18:30 (10h30m) 0/1" at bounding box center [280, 79] width 66 height 4
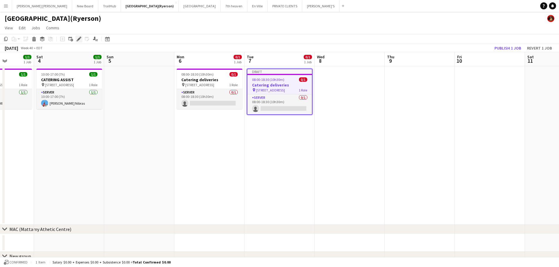
click at [81, 40] on icon "Edit" at bounding box center [79, 39] width 5 height 5
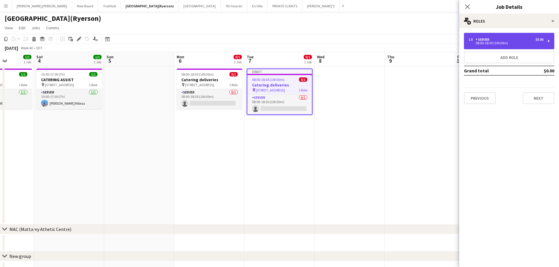
click at [479, 44] on div "08:00-18:30 (10h30m)" at bounding box center [506, 43] width 75 height 3
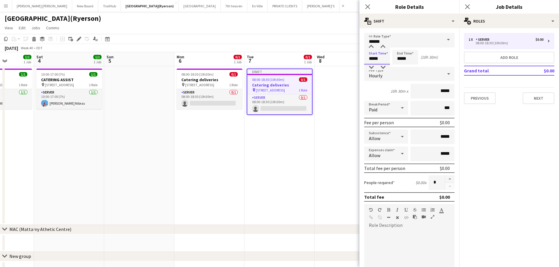
click at [377, 60] on input "*****" at bounding box center [377, 57] width 26 height 15
click at [371, 45] on div at bounding box center [371, 47] width 12 height 6
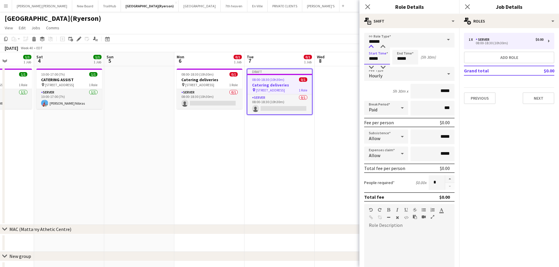
click at [371, 45] on div at bounding box center [371, 47] width 12 height 6
click at [384, 46] on div at bounding box center [383, 47] width 12 height 6
type input "*****"
click at [384, 46] on div at bounding box center [383, 47] width 12 height 6
click at [400, 58] on input "*****" at bounding box center [405, 57] width 26 height 15
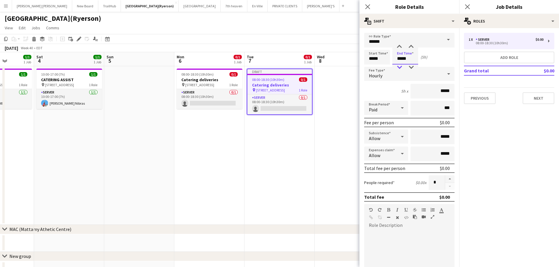
type input "*****"
click at [400, 67] on div at bounding box center [399, 68] width 12 height 6
click at [370, 6] on icon "Close pop-in" at bounding box center [368, 7] width 6 height 6
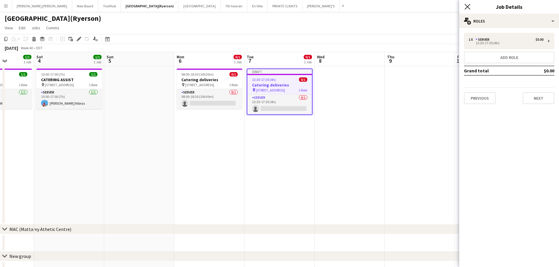
click at [470, 8] on icon "Close pop-in" at bounding box center [467, 7] width 6 height 6
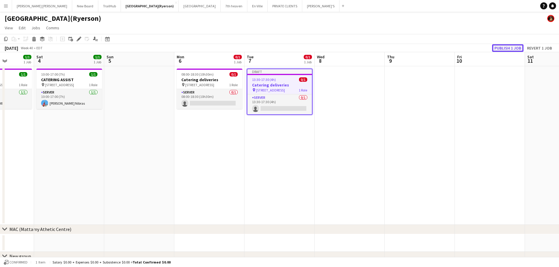
click at [497, 48] on button "Publish 1 job" at bounding box center [507, 48] width 31 height 8
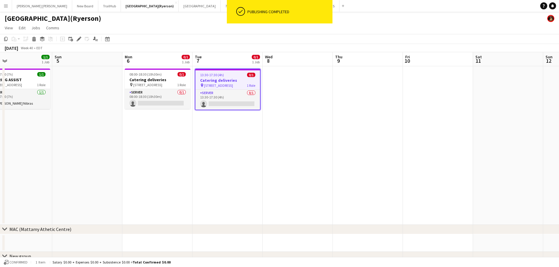
drag, startPoint x: 442, startPoint y: 123, endPoint x: 382, endPoint y: 122, distance: 59.9
click at [382, 122] on app-calendar-viewport "Wed 1 5/5 3 Jobs Thu 2 3/3 2 Jobs Fri 3 1/1 1 Job Sat 4 1/1 1 Job Sun 5 Mon 6 0…" at bounding box center [279, 224] width 559 height 344
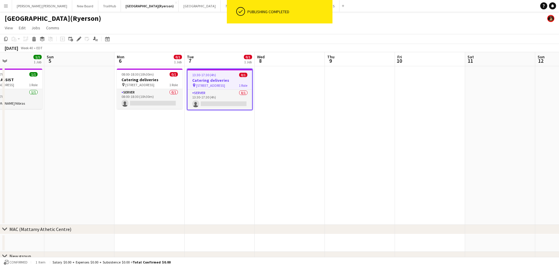
click at [289, 87] on app-date-cell at bounding box center [290, 145] width 70 height 159
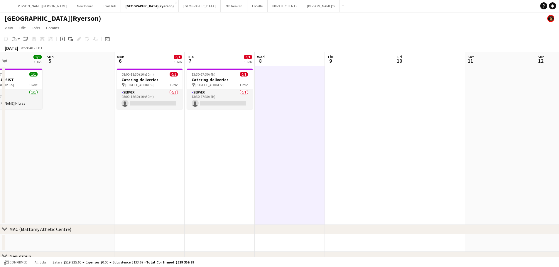
click at [324, 84] on app-date-cell at bounding box center [290, 145] width 70 height 159
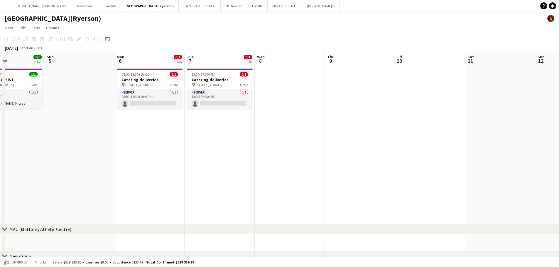
click at [284, 82] on app-date-cell at bounding box center [290, 145] width 70 height 159
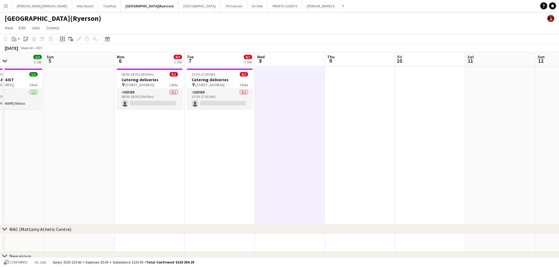
click at [65, 40] on div "Add job" at bounding box center [62, 38] width 7 height 7
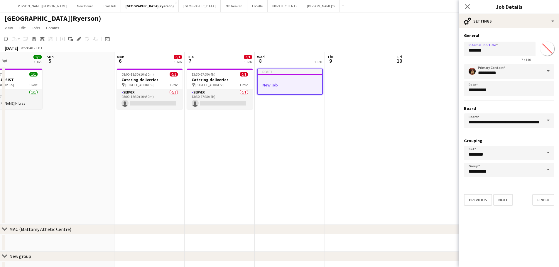
drag, startPoint x: 496, startPoint y: 51, endPoint x: 409, endPoint y: 41, distance: 87.7
click at [402, 43] on body "Menu Boards Boards Boards All jobs Status Workforce Workforce My Workforce Recr…" at bounding box center [279, 203] width 559 height 406
type input "*"
type input "**********"
click at [508, 200] on button "Next" at bounding box center [503, 200] width 20 height 12
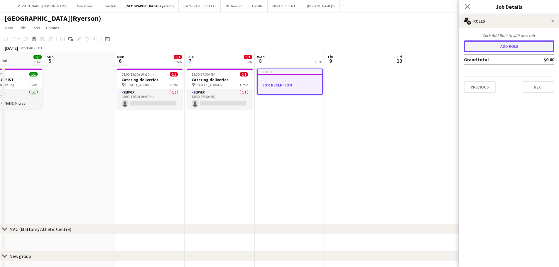
click at [485, 45] on button "Add role" at bounding box center [509, 46] width 90 height 12
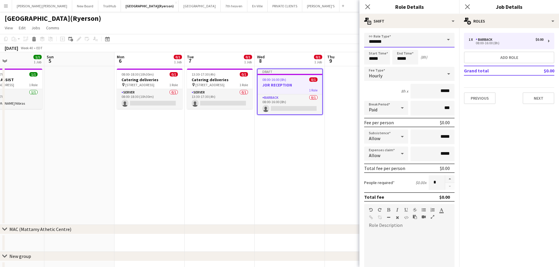
click at [410, 40] on input "*******" at bounding box center [409, 40] width 90 height 15
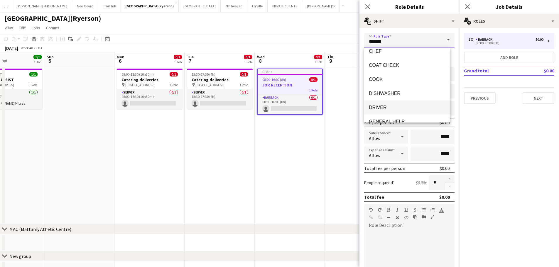
scroll to position [0, 0]
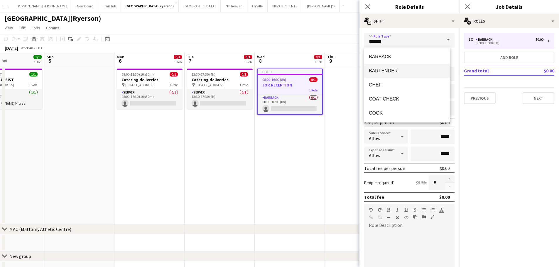
click at [394, 72] on span "BARTENDER" at bounding box center [407, 71] width 77 height 6
type input "*********"
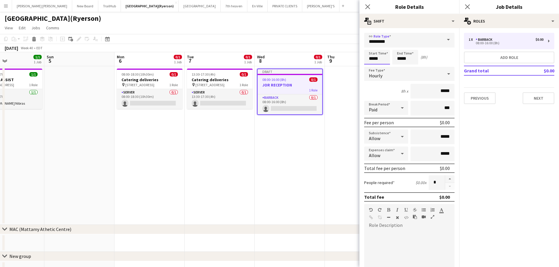
click at [372, 55] on input "*****" at bounding box center [377, 57] width 26 height 15
click at [371, 45] on div at bounding box center [371, 47] width 12 height 6
click at [370, 44] on div at bounding box center [371, 47] width 12 height 6
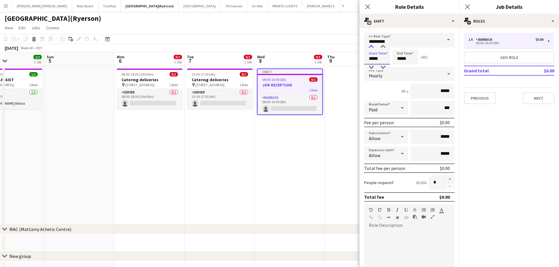
click at [370, 44] on div at bounding box center [371, 47] width 12 height 6
type input "*****"
click at [370, 44] on div at bounding box center [371, 47] width 12 height 6
click at [407, 62] on input "*****" at bounding box center [405, 57] width 26 height 15
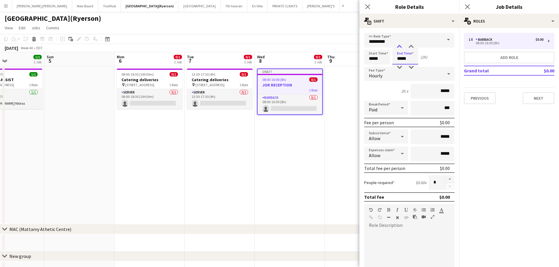
click at [400, 46] on div at bounding box center [399, 47] width 12 height 6
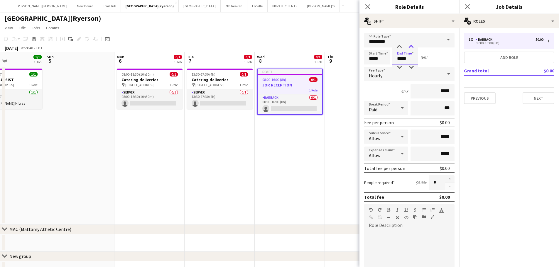
click at [412, 45] on div at bounding box center [411, 47] width 12 height 6
type input "*****"
click at [412, 45] on div at bounding box center [411, 47] width 12 height 6
click at [369, 7] on icon "Close pop-in" at bounding box center [368, 7] width 6 height 6
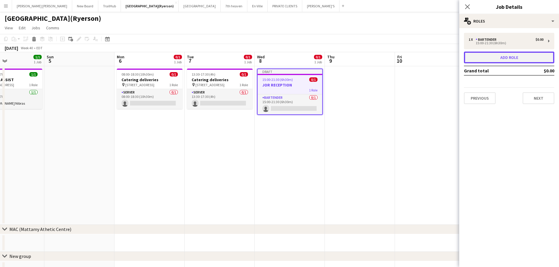
click at [495, 57] on button "Add role" at bounding box center [509, 58] width 90 height 12
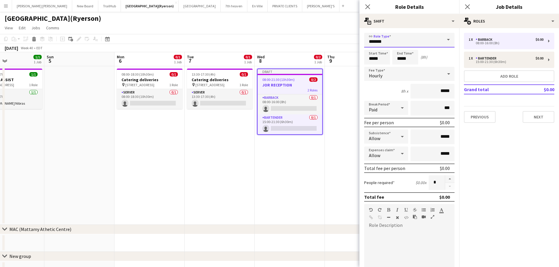
click at [384, 41] on input "*******" at bounding box center [409, 40] width 90 height 15
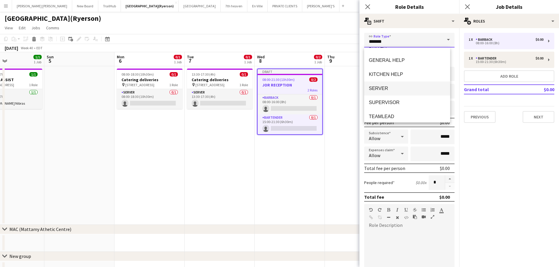
scroll to position [99, 0]
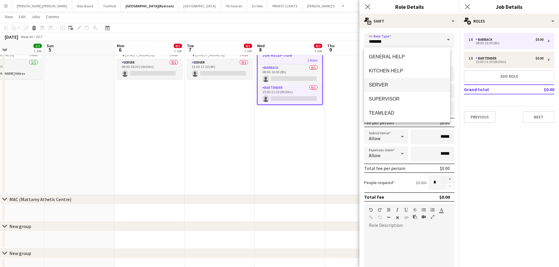
click at [387, 86] on span "SERVER" at bounding box center [407, 85] width 77 height 6
type input "******"
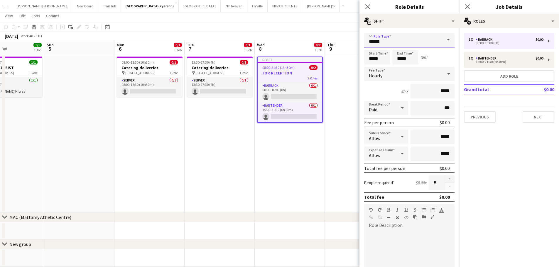
scroll to position [0, 0]
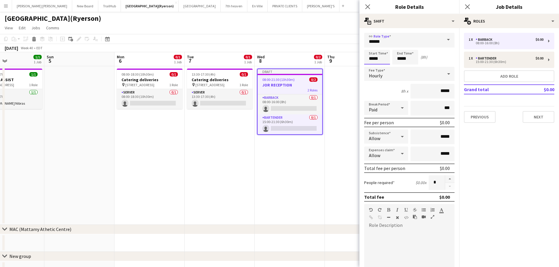
click at [372, 60] on input "*****" at bounding box center [377, 57] width 26 height 15
click at [370, 43] on input "******" at bounding box center [409, 40] width 90 height 15
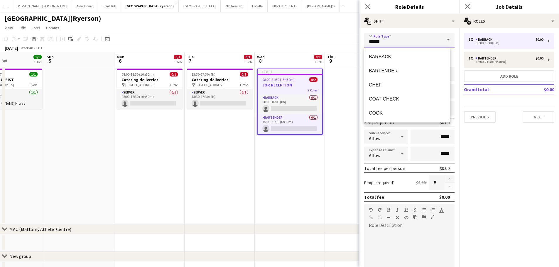
click at [370, 43] on input "******" at bounding box center [409, 40] width 90 height 15
click at [351, 86] on app-date-cell at bounding box center [360, 145] width 70 height 159
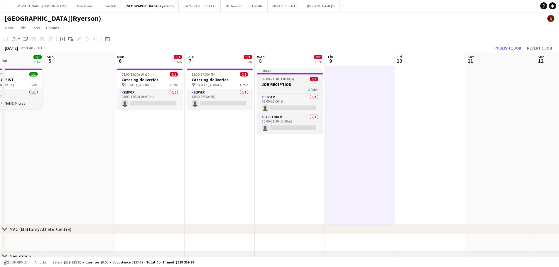
click at [291, 82] on h3 "JOR RECEPTION" at bounding box center [290, 84] width 66 height 5
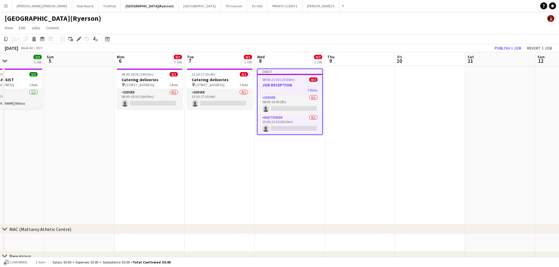
click at [299, 87] on h3 "JOR RECEPTION" at bounding box center [290, 84] width 65 height 5
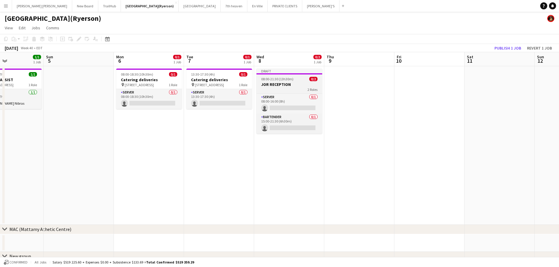
click at [298, 85] on h3 "JOR RECEPTION" at bounding box center [289, 84] width 66 height 5
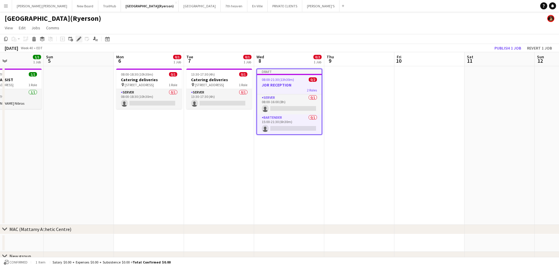
click at [80, 40] on icon "Edit" at bounding box center [79, 39] width 5 height 5
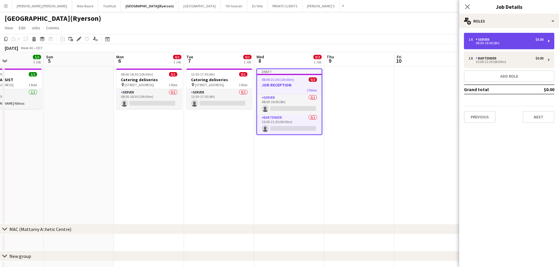
click at [479, 44] on div "08:00-16:00 (8h)" at bounding box center [506, 43] width 75 height 3
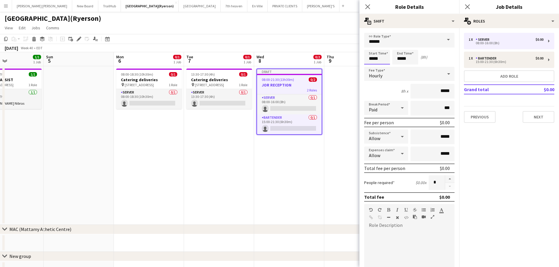
click at [373, 58] on input "*****" at bounding box center [377, 57] width 26 height 15
click at [370, 48] on div at bounding box center [371, 47] width 12 height 6
click at [371, 47] on div at bounding box center [371, 47] width 12 height 6
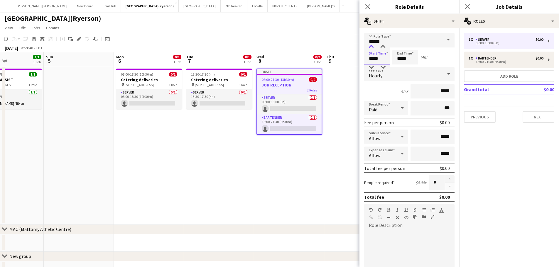
click at [371, 47] on div at bounding box center [371, 47] width 12 height 6
type input "*****"
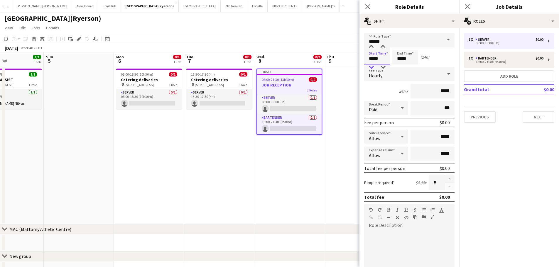
click at [373, 67] on div at bounding box center [371, 68] width 12 height 6
click at [400, 56] on input "*****" at bounding box center [405, 57] width 26 height 15
click at [399, 46] on div at bounding box center [399, 47] width 12 height 6
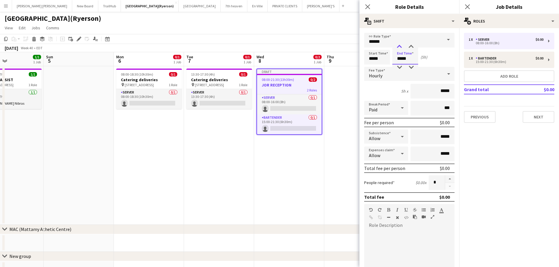
click at [399, 46] on div at bounding box center [399, 47] width 12 height 6
click at [412, 47] on div at bounding box center [411, 47] width 12 height 6
type input "*****"
click at [412, 47] on div at bounding box center [411, 47] width 12 height 6
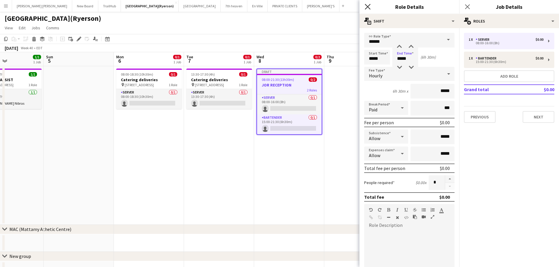
click at [369, 7] on icon "Close pop-in" at bounding box center [368, 7] width 6 height 6
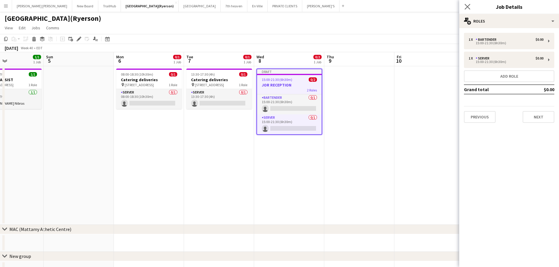
click at [465, 10] on app-icon "Close pop-in" at bounding box center [467, 7] width 9 height 9
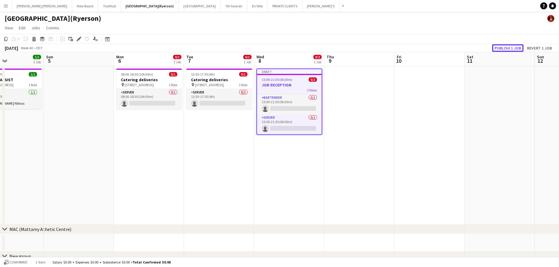
click at [504, 46] on button "Publish 1 job" at bounding box center [507, 48] width 31 height 8
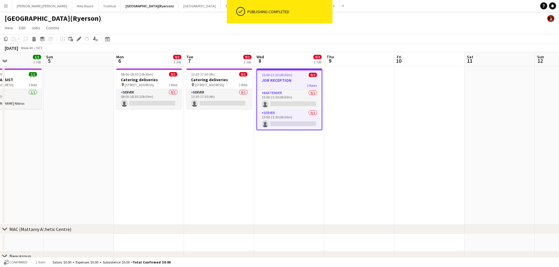
drag, startPoint x: 277, startPoint y: 84, endPoint x: 277, endPoint y: 79, distance: 5.0
click at [277, 83] on div "2 Roles" at bounding box center [289, 85] width 65 height 5
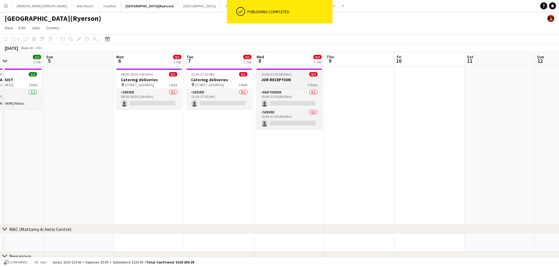
click at [278, 79] on h3 "JOR RECEPTION" at bounding box center [289, 79] width 66 height 5
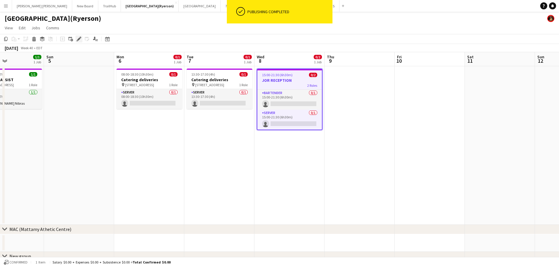
click at [80, 42] on div "Edit" at bounding box center [78, 38] width 7 height 7
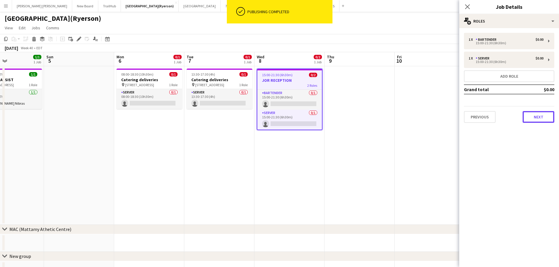
click at [546, 119] on button "Next" at bounding box center [539, 117] width 32 height 12
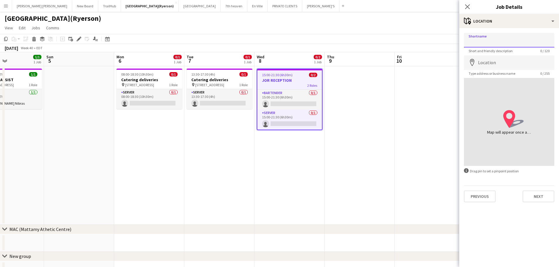
click at [515, 41] on input "Shortname" at bounding box center [509, 40] width 90 height 15
type input "**********"
click at [506, 66] on input "Location" at bounding box center [509, 62] width 90 height 15
type input "**********"
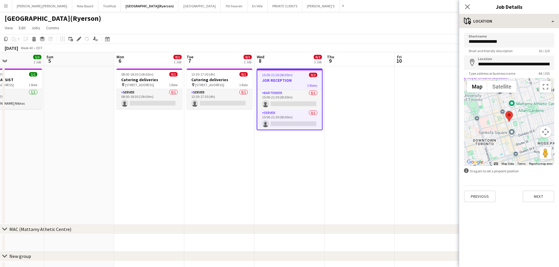
drag, startPoint x: 469, startPoint y: 7, endPoint x: 477, endPoint y: 18, distance: 13.8
click at [469, 7] on icon "Close pop-in" at bounding box center [467, 6] width 5 height 5
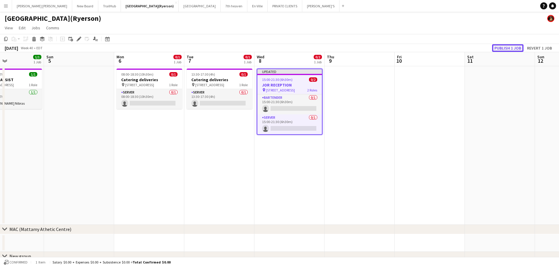
click at [508, 46] on button "Publish 1 job" at bounding box center [507, 48] width 31 height 8
click at [508, 46] on div "Publish 1 job Revert 1 job" at bounding box center [517, 48] width 82 height 8
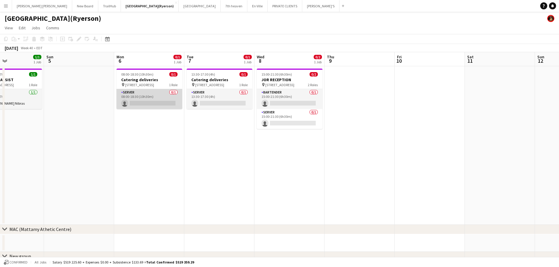
click at [133, 107] on app-card-role "SERVER 0/1 08:00-18:30 (10h30m) single-neutral-actions" at bounding box center [149, 99] width 66 height 20
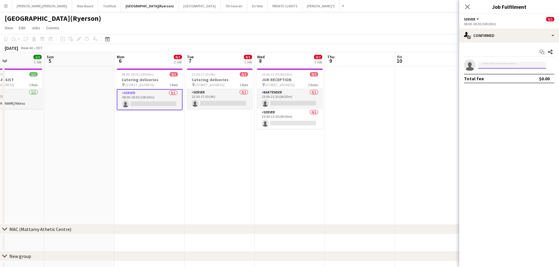
click at [485, 62] on input at bounding box center [512, 65] width 68 height 7
type input "*"
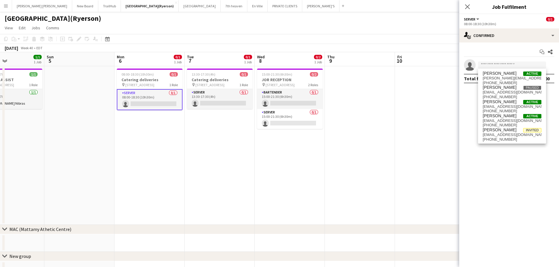
click at [479, 174] on mat-expansion-panel "check Confirmed Start chat Share single-neutral-actions Total fee $0.00" at bounding box center [509, 155] width 100 height 225
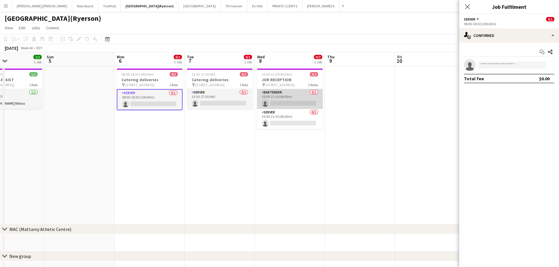
click at [276, 95] on app-card-role "BARTENDER 0/1 15:00-21:30 (6h30m) single-neutral-actions" at bounding box center [290, 99] width 66 height 20
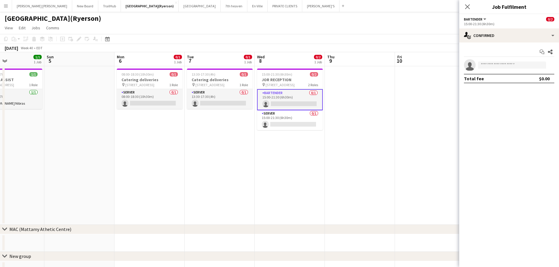
click at [283, 101] on app-card-role "BARTENDER 0/1 15:00-21:30 (6h30m) single-neutral-actions" at bounding box center [290, 99] width 66 height 21
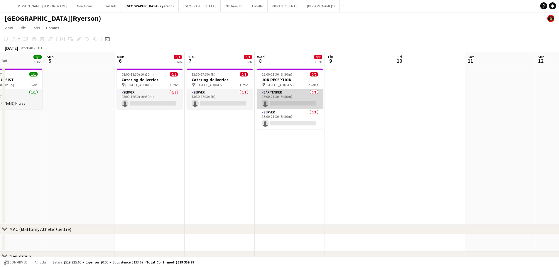
click at [282, 97] on app-card-role "BARTENDER 0/1 15:00-21:30 (6h30m) single-neutral-actions" at bounding box center [290, 99] width 66 height 20
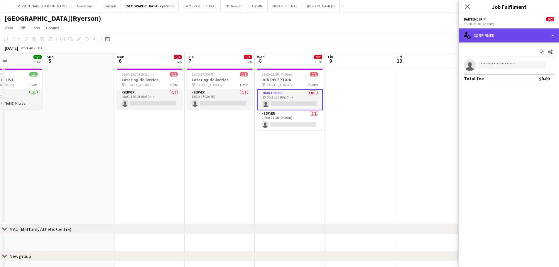
click at [483, 33] on div "single-neutral-actions-check-2 Confirmed" at bounding box center [509, 35] width 100 height 14
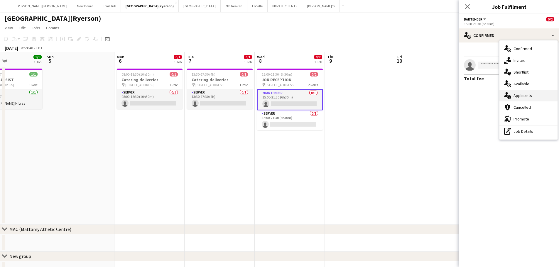
click at [522, 92] on div "single-neutral-actions-information Applicants" at bounding box center [528, 96] width 58 height 12
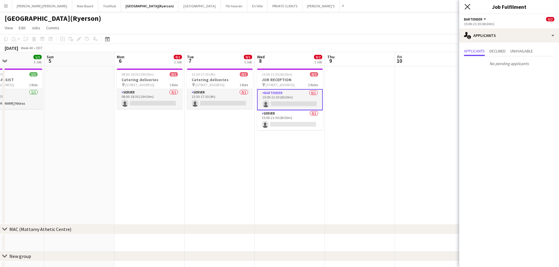
click at [466, 6] on icon at bounding box center [467, 7] width 6 height 6
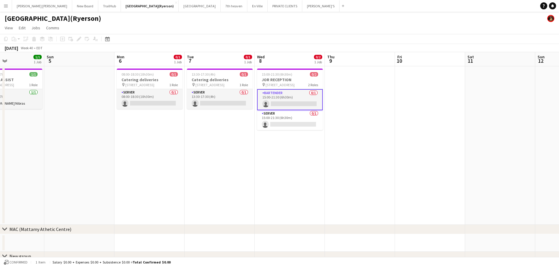
click at [291, 96] on app-card-role "BARTENDER 0/1 15:00-21:30 (6h30m) single-neutral-actions" at bounding box center [290, 99] width 66 height 21
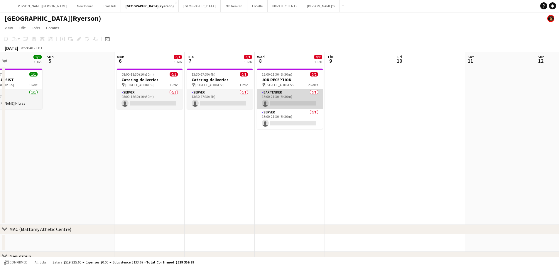
click at [291, 96] on app-card-role "BARTENDER 0/1 15:00-21:30 (6h30m) single-neutral-actions" at bounding box center [290, 99] width 66 height 20
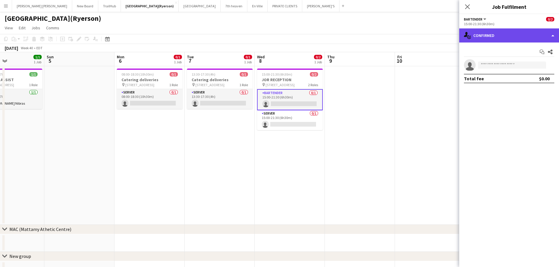
click at [491, 37] on div "single-neutral-actions-check-2 Confirmed" at bounding box center [509, 35] width 100 height 14
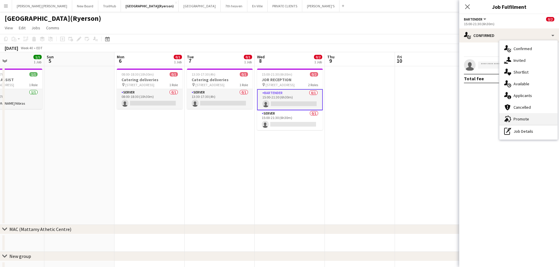
click at [519, 122] on div "advertising-megaphone Promote" at bounding box center [528, 119] width 58 height 12
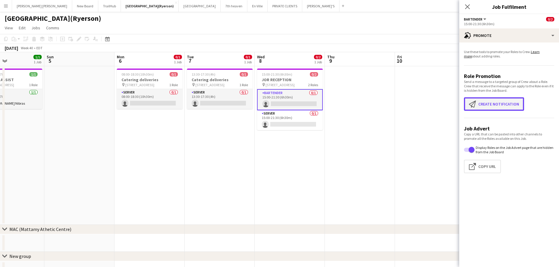
click at [492, 102] on button "Create notification Create notification" at bounding box center [494, 103] width 60 height 13
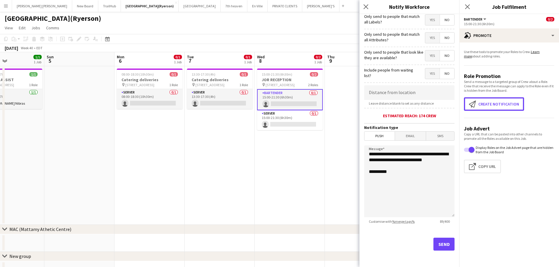
scroll to position [29, 0]
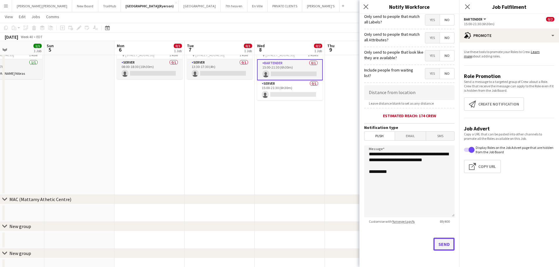
click at [444, 245] on button "Send" at bounding box center [443, 244] width 21 height 13
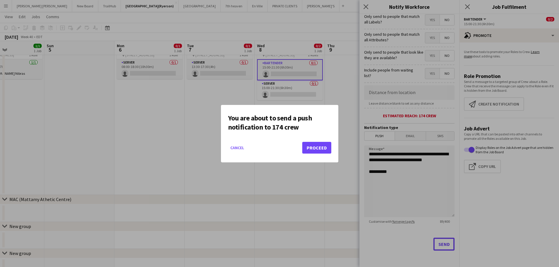
scroll to position [0, 0]
click at [318, 146] on button "Proceed" at bounding box center [316, 148] width 29 height 12
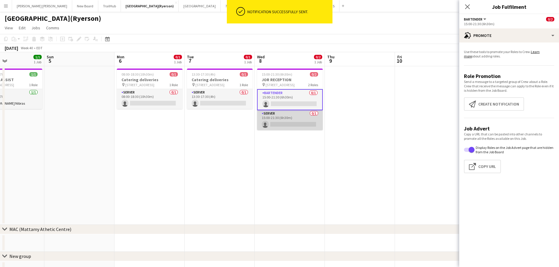
click at [290, 124] on app-card-role "SERVER 0/1 15:00-21:30 (6h30m) single-neutral-actions" at bounding box center [290, 120] width 66 height 20
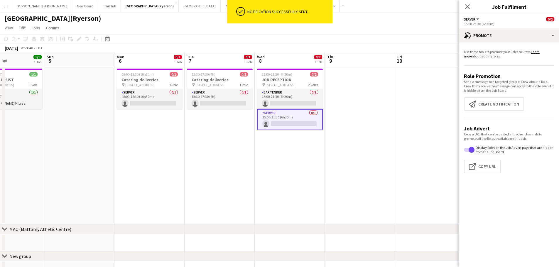
click at [303, 127] on app-card-role "SERVER 0/1 15:00-21:30 (6h30m) single-neutral-actions" at bounding box center [290, 119] width 66 height 21
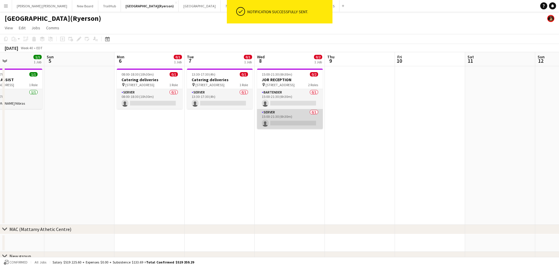
click at [276, 122] on app-card-role "SERVER 0/1 15:00-21:30 (6h30m) single-neutral-actions" at bounding box center [290, 119] width 66 height 20
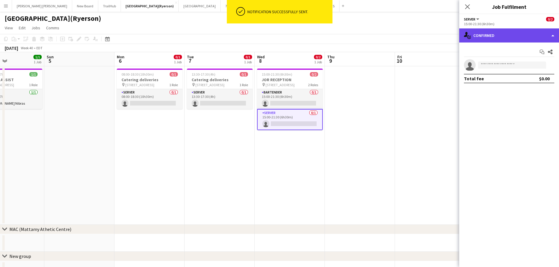
click at [511, 34] on div "single-neutral-actions-check-2 Confirmed" at bounding box center [509, 35] width 100 height 14
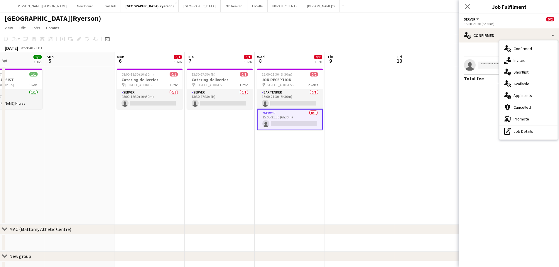
click at [517, 120] on span "Promote" at bounding box center [521, 118] width 16 height 5
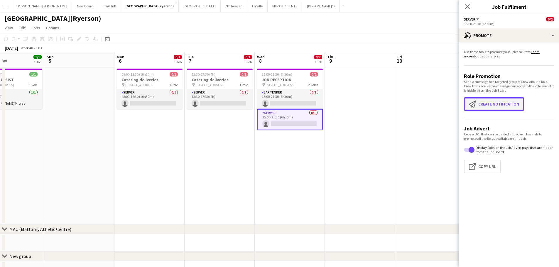
drag, startPoint x: 488, startPoint y: 105, endPoint x: 485, endPoint y: 108, distance: 4.4
click at [487, 107] on button "Create notification Create notification" at bounding box center [494, 103] width 60 height 13
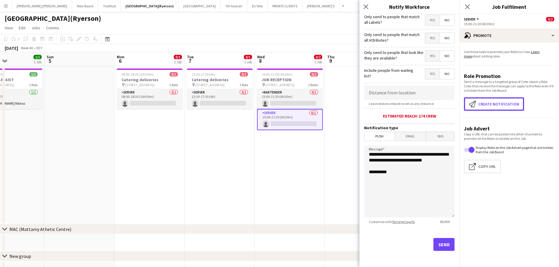
scroll to position [56, 0]
click at [440, 246] on button "Send" at bounding box center [443, 244] width 21 height 13
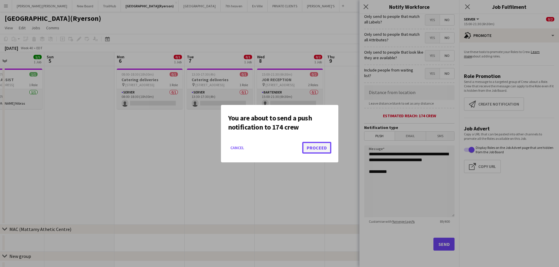
click at [325, 148] on button "Proceed" at bounding box center [316, 148] width 29 height 12
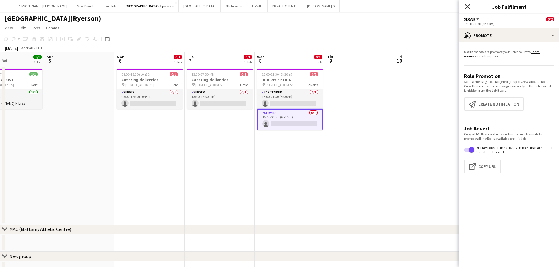
click at [466, 6] on icon "Close pop-in" at bounding box center [467, 7] width 6 height 6
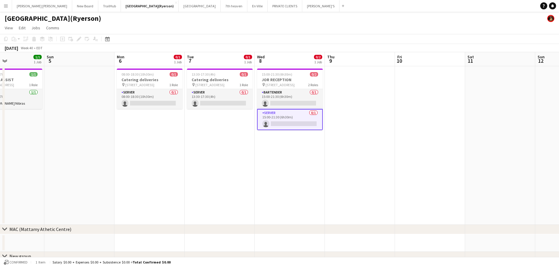
click at [342, 23] on app-page-menu "View Day view expanded Day view collapsed Month view Date picker Jump to [DATE]…" at bounding box center [279, 28] width 559 height 11
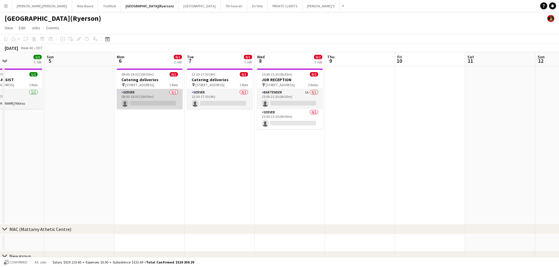
click at [139, 101] on app-card-role "SERVER 0/1 08:00-18:30 (10h30m) single-neutral-actions" at bounding box center [150, 99] width 66 height 20
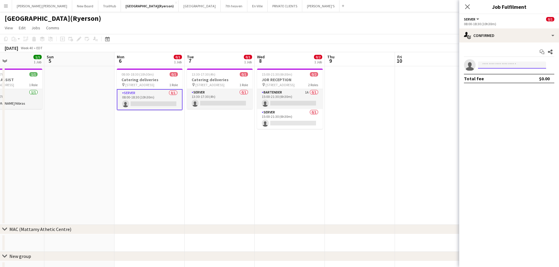
click at [482, 62] on input at bounding box center [512, 65] width 68 height 7
type input "*****"
click at [467, 8] on icon "Close pop-in" at bounding box center [467, 7] width 6 height 6
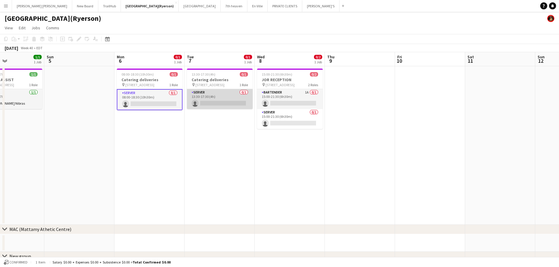
click at [206, 100] on app-card-role "SERVER 0/1 13:30-17:30 (4h) single-neutral-actions" at bounding box center [220, 99] width 66 height 20
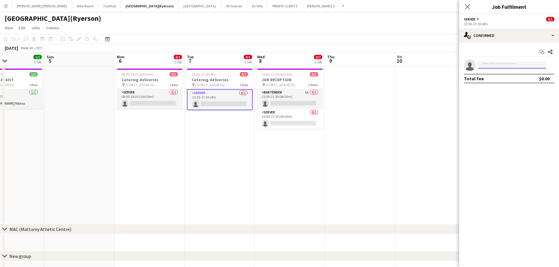
click at [503, 64] on input at bounding box center [512, 65] width 68 height 7
type input "*****"
click at [468, 6] on icon at bounding box center [467, 7] width 6 height 6
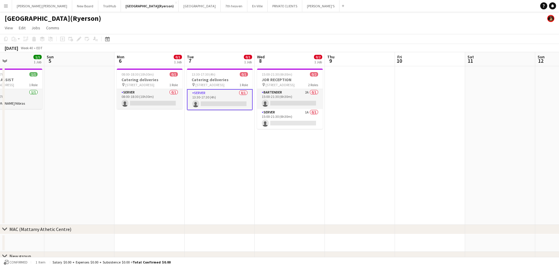
drag, startPoint x: 140, startPoint y: 104, endPoint x: 207, endPoint y: 139, distance: 76.2
click at [141, 104] on app-card-role "SERVER 0/1 08:00-18:30 (10h30m) single-neutral-actions" at bounding box center [150, 99] width 66 height 20
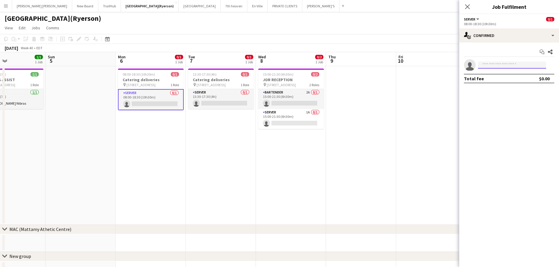
click at [506, 64] on input at bounding box center [512, 65] width 68 height 7
click at [495, 63] on input at bounding box center [512, 65] width 68 height 7
type input "*****"
click at [500, 77] on span "[EMAIL_ADDRESS][DOMAIN_NAME]" at bounding box center [512, 78] width 59 height 5
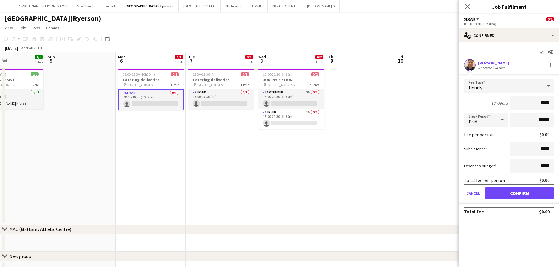
drag, startPoint x: 550, startPoint y: 103, endPoint x: 545, endPoint y: 103, distance: 5.0
click at [545, 103] on input "*****" at bounding box center [532, 103] width 44 height 15
type input "**"
type input "******"
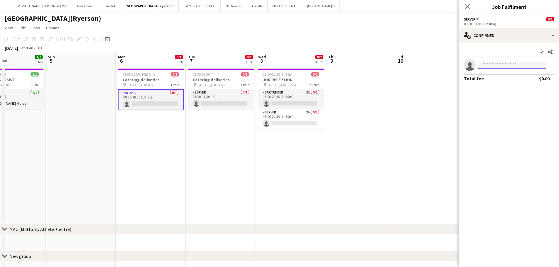
click at [489, 63] on input at bounding box center [512, 65] width 68 height 7
type input "*****"
click at [485, 79] on span "[EMAIL_ADDRESS][DOMAIN_NAME]" at bounding box center [512, 78] width 59 height 5
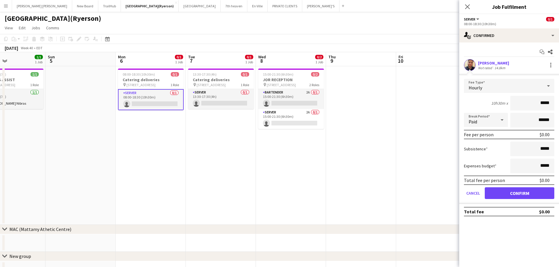
drag, startPoint x: 552, startPoint y: 104, endPoint x: 529, endPoint y: 104, distance: 23.2
click at [529, 104] on input "*****" at bounding box center [532, 103] width 44 height 15
type input "******"
click at [519, 190] on button "Confirm" at bounding box center [520, 193] width 70 height 12
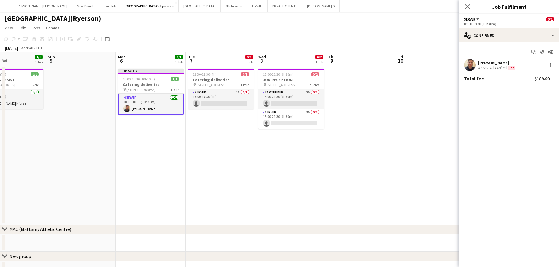
click at [471, 6] on div "Close pop-in" at bounding box center [467, 6] width 16 height 13
click at [468, 8] on icon "Close pop-in" at bounding box center [467, 7] width 6 height 6
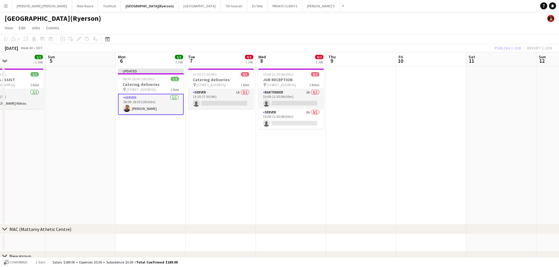
click at [514, 45] on div "Publish 1 job Revert 1 job" at bounding box center [523, 48] width 72 height 8
click at [514, 45] on button "Publish 1 job" at bounding box center [507, 48] width 31 height 8
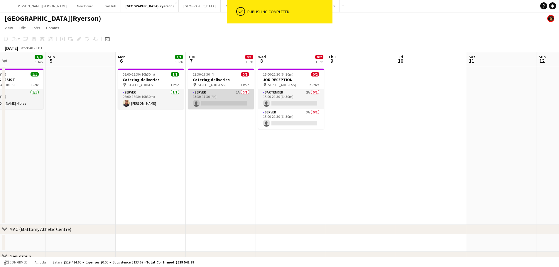
click at [207, 97] on app-card-role "SERVER 1A 0/1 13:30-17:30 (4h) single-neutral-actions" at bounding box center [221, 99] width 66 height 20
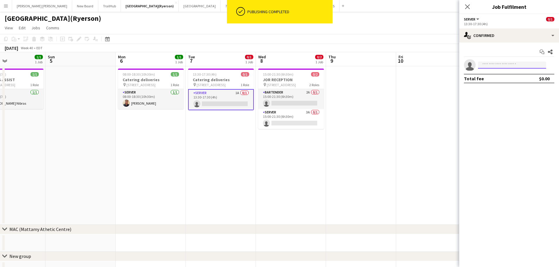
click at [505, 64] on input at bounding box center [512, 65] width 68 height 7
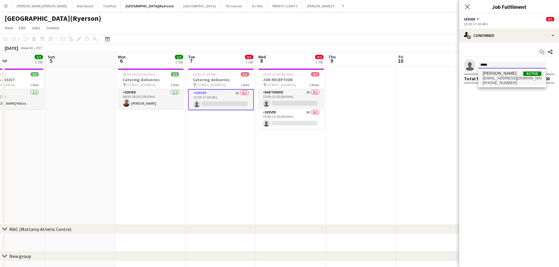
type input "*****"
click at [510, 83] on span "[PHONE_NUMBER]" at bounding box center [512, 83] width 59 height 5
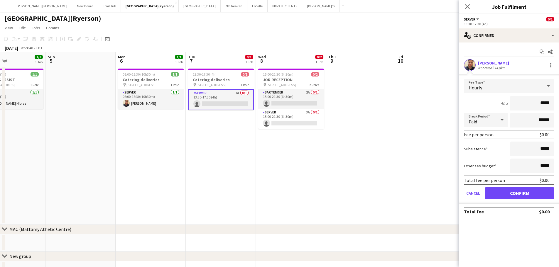
drag, startPoint x: 552, startPoint y: 101, endPoint x: 531, endPoint y: 102, distance: 20.9
click at [531, 102] on input "*****" at bounding box center [532, 103] width 44 height 15
type input "******"
click at [530, 194] on button "Confirm" at bounding box center [520, 193] width 70 height 12
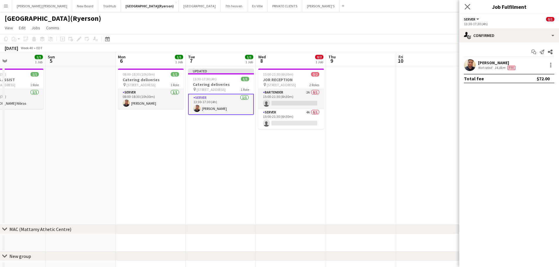
click at [471, 6] on app-icon "Close pop-in" at bounding box center [467, 7] width 9 height 9
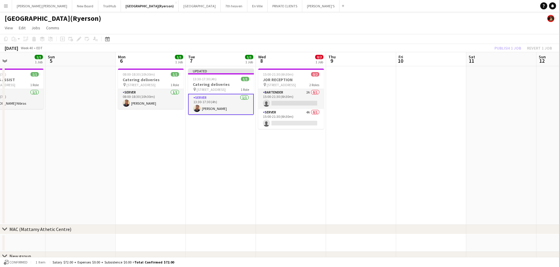
click at [507, 50] on div "Publish 1 job Revert 1 job" at bounding box center [523, 48] width 72 height 8
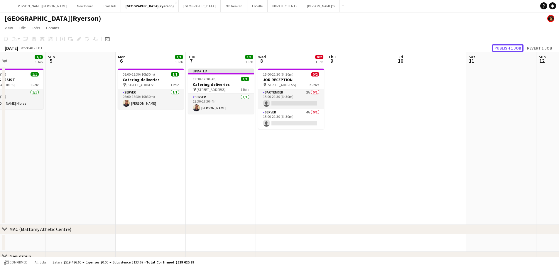
click at [507, 50] on button "Publish 1 job" at bounding box center [507, 48] width 31 height 8
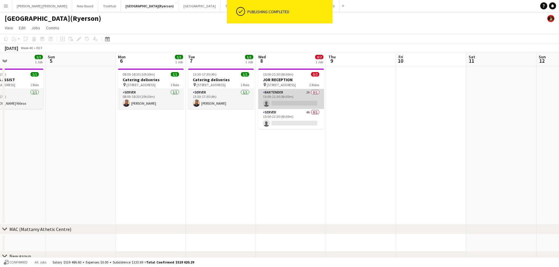
click at [291, 99] on app-card-role "BARTENDER 2A 0/1 15:00-21:30 (6h30m) single-neutral-actions" at bounding box center [291, 99] width 66 height 20
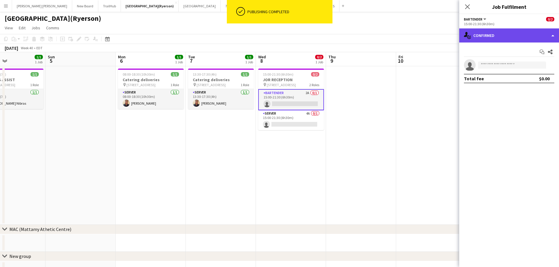
click at [504, 35] on div "single-neutral-actions-check-2 Confirmed" at bounding box center [509, 35] width 100 height 14
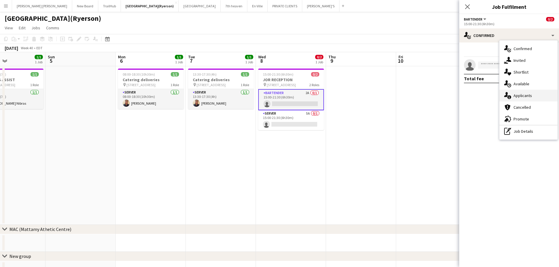
click at [523, 98] on span "Applicants" at bounding box center [522, 95] width 18 height 5
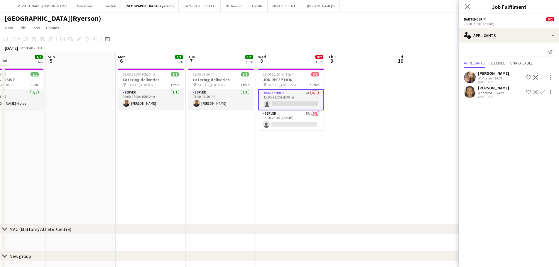
click at [541, 76] on app-icon "Confirm" at bounding box center [542, 77] width 5 height 5
click at [543, 77] on app-icon "Confirm" at bounding box center [542, 77] width 5 height 5
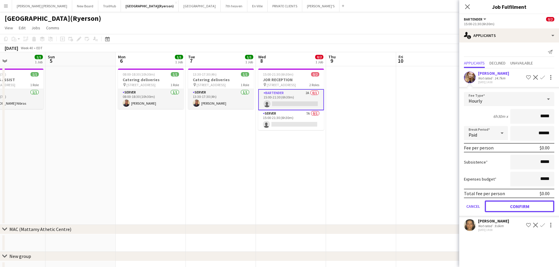
click at [519, 203] on button "Confirm" at bounding box center [520, 207] width 70 height 12
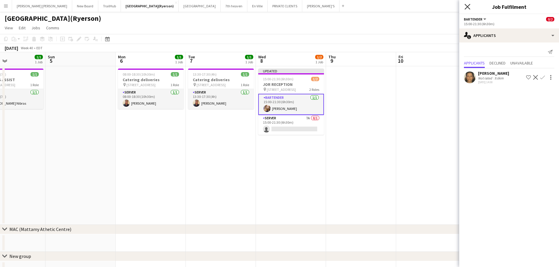
click at [468, 9] on icon "Close pop-in" at bounding box center [467, 7] width 6 height 6
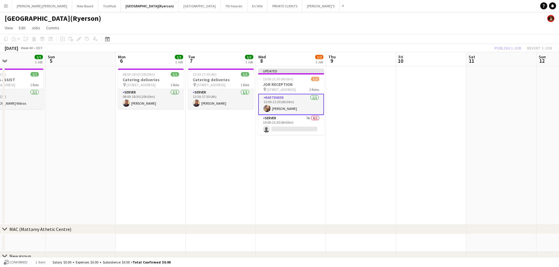
click at [510, 45] on div "Publish 1 job Revert 1 job" at bounding box center [523, 48] width 72 height 8
click at [510, 45] on button "Publish 1 job" at bounding box center [507, 48] width 31 height 8
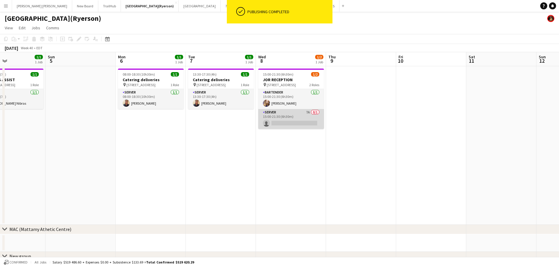
click at [291, 121] on app-card-role "SERVER 7A 0/1 15:00-21:30 (6h30m) single-neutral-actions" at bounding box center [291, 119] width 66 height 20
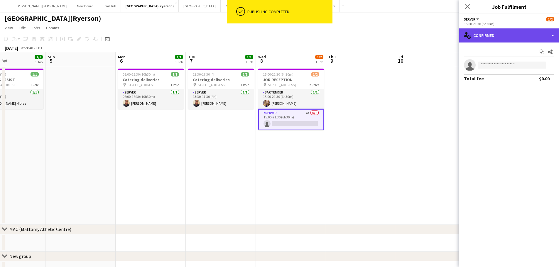
click at [494, 35] on div "single-neutral-actions-check-2 Confirmed" at bounding box center [509, 35] width 100 height 14
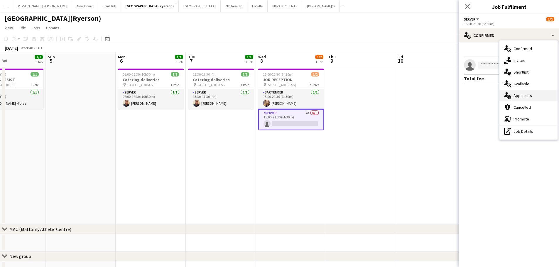
click at [524, 92] on div "single-neutral-actions-information Applicants" at bounding box center [528, 96] width 58 height 12
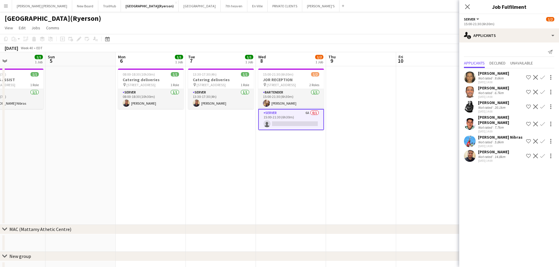
scroll to position [0, 0]
click at [543, 168] on app-icon "Confirm" at bounding box center [542, 170] width 5 height 5
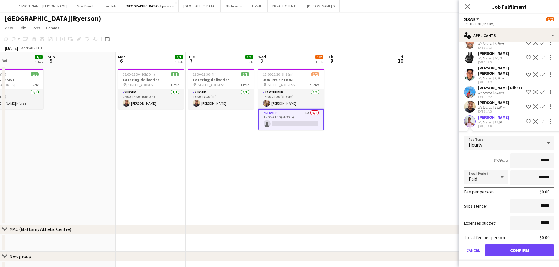
scroll to position [55, 0]
click at [529, 250] on button "Confirm" at bounding box center [520, 251] width 70 height 12
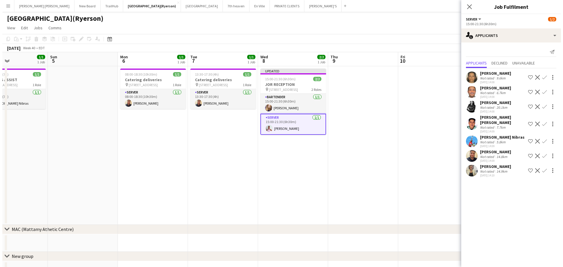
scroll to position [0, 0]
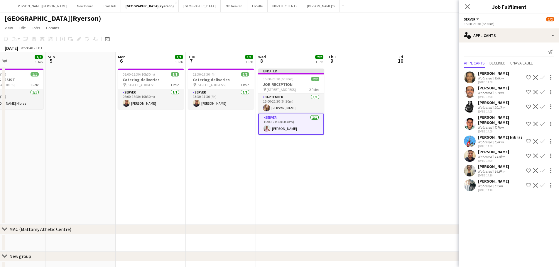
click at [465, 7] on icon "Close pop-in" at bounding box center [467, 6] width 5 height 5
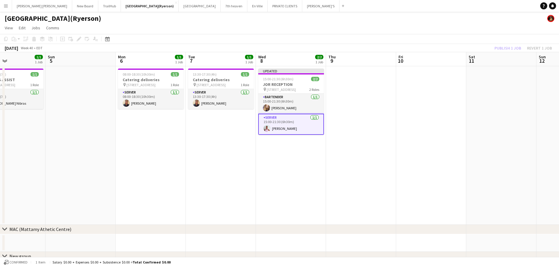
click at [504, 49] on div "Publish 1 job Revert 1 job" at bounding box center [523, 48] width 72 height 8
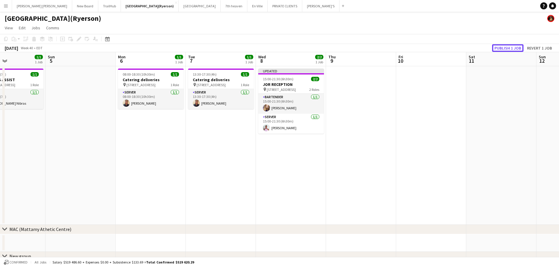
click at [504, 49] on button "Publish 1 job" at bounding box center [507, 48] width 31 height 8
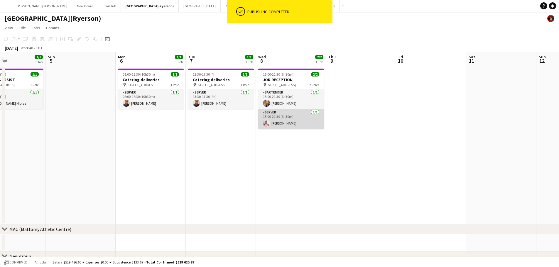
click at [294, 119] on app-card-role "SERVER [DATE] 15:00-21:30 (6h30m) [PERSON_NAME]" at bounding box center [291, 119] width 66 height 20
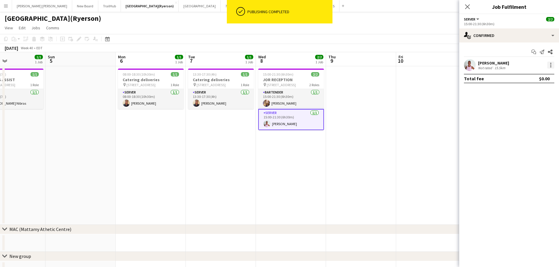
click at [551, 66] on div at bounding box center [550, 65] width 7 height 7
click at [532, 80] on button "Edit fee" at bounding box center [531, 76] width 46 height 14
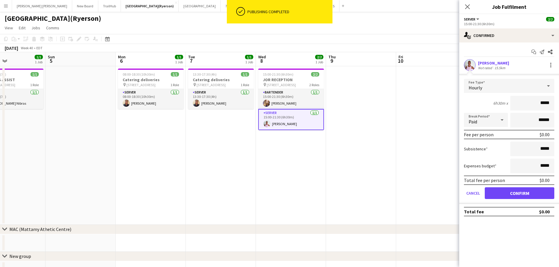
drag, startPoint x: 550, startPoint y: 104, endPoint x: 533, endPoint y: 104, distance: 17.6
click at [533, 104] on input "*****" at bounding box center [532, 103] width 44 height 15
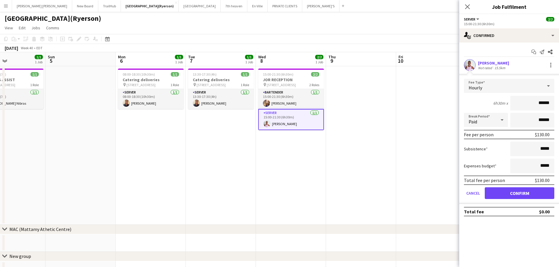
type input "******"
click at [517, 199] on button "Confirm" at bounding box center [520, 193] width 70 height 12
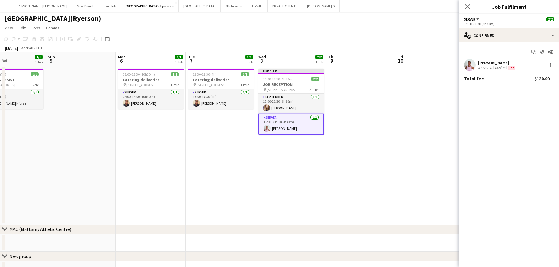
click at [468, 4] on icon "Close pop-in" at bounding box center [467, 6] width 5 height 5
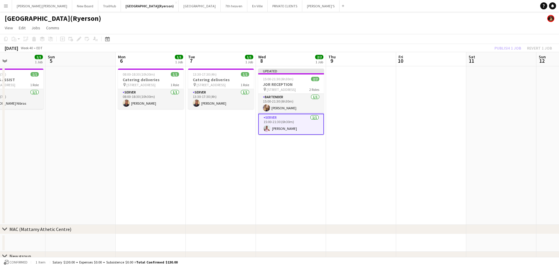
click at [506, 47] on div "Publish 1 job Revert 1 job" at bounding box center [523, 48] width 72 height 8
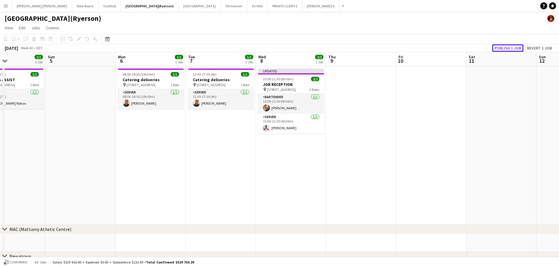
click at [506, 47] on button "Publish 1 job" at bounding box center [507, 48] width 31 height 8
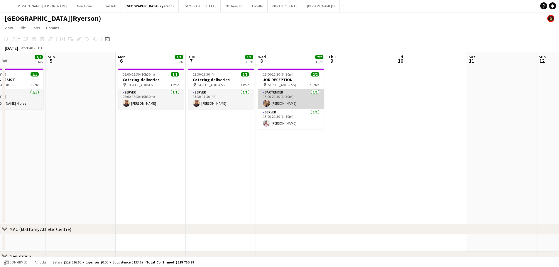
click at [287, 103] on app-card-role "BARTENDER [DATE] 15:00-21:30 (6h30m) [PERSON_NAME]" at bounding box center [291, 99] width 66 height 20
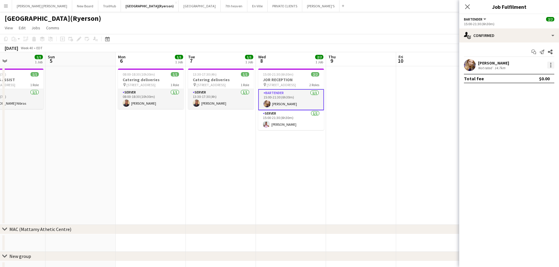
click at [551, 67] on div at bounding box center [550, 65] width 7 height 7
click at [539, 72] on button "Edit fee" at bounding box center [531, 76] width 46 height 14
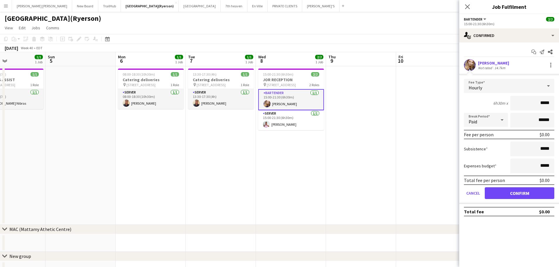
drag, startPoint x: 550, startPoint y: 100, endPoint x: 540, endPoint y: 102, distance: 10.3
click at [540, 102] on input "*****" at bounding box center [532, 103] width 44 height 15
type input "******"
click at [538, 194] on button "Confirm" at bounding box center [520, 193] width 70 height 12
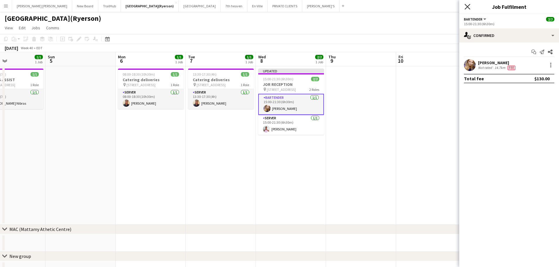
click at [467, 6] on icon "Close pop-in" at bounding box center [467, 7] width 6 height 6
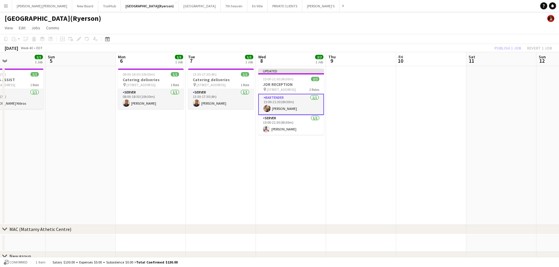
click at [511, 49] on div "Publish 1 job Revert 1 job" at bounding box center [523, 48] width 72 height 8
click at [511, 49] on button "Publish 1 job" at bounding box center [507, 48] width 31 height 8
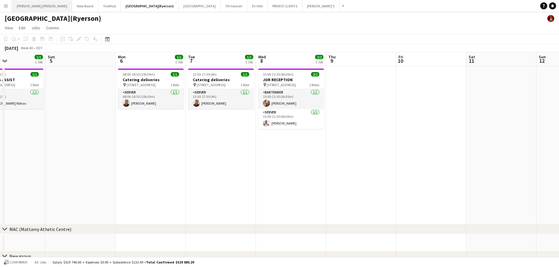
click at [29, 8] on button "[PERSON_NAME] [PERSON_NAME] Close" at bounding box center [42, 5] width 60 height 11
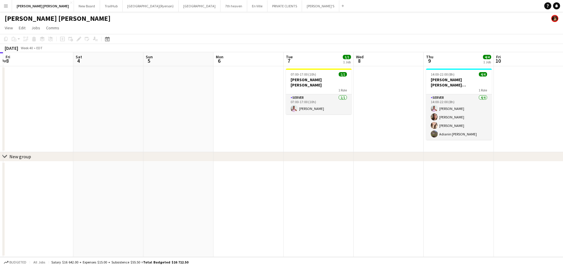
scroll to position [0, 212]
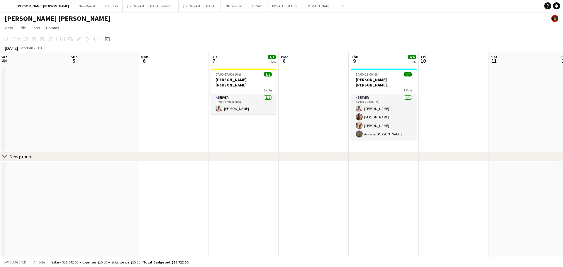
drag, startPoint x: 235, startPoint y: 131, endPoint x: 31, endPoint y: 136, distance: 204.0
click at [31, 136] on app-calendar-viewport "Wed 1 Thu 2 Fri 3 Sat 4 Sun 5 Mon 6 Tue 7 1/1 1 Job Wed 8 Thu 9 4/4 1 Job Fri 1…" at bounding box center [281, 154] width 563 height 205
click at [224, 78] on h3 "[PERSON_NAME] [PERSON_NAME]" at bounding box center [244, 82] width 66 height 11
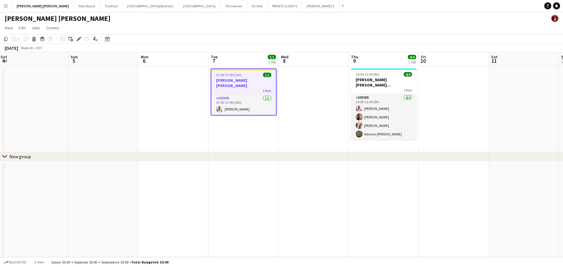
click at [224, 78] on h3 "[PERSON_NAME] [PERSON_NAME]" at bounding box center [244, 83] width 65 height 11
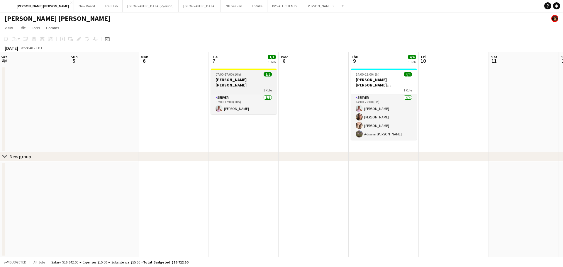
click at [224, 78] on h3 "[PERSON_NAME] [PERSON_NAME]" at bounding box center [244, 82] width 66 height 11
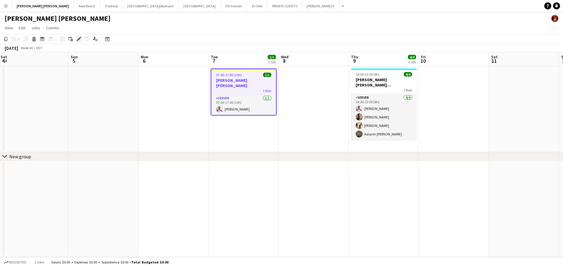
click at [78, 41] on icon "Edit" at bounding box center [79, 39] width 5 height 5
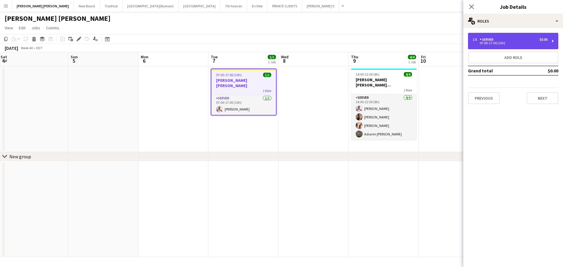
click at [501, 46] on div "1 x SERVER $0.00 07:00-17:00 (10h)" at bounding box center [513, 41] width 90 height 16
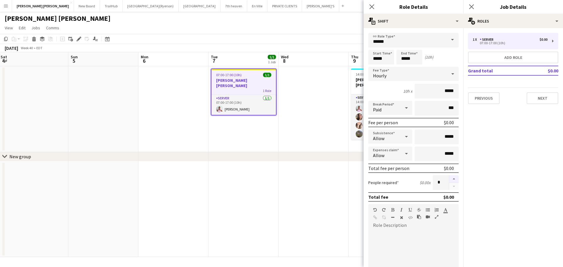
click at [449, 180] on button "button" at bounding box center [453, 179] width 9 height 8
type input "*"
click at [368, 6] on div "Close pop-in" at bounding box center [372, 6] width 16 height 13
click at [370, 8] on icon "Close pop-in" at bounding box center [372, 7] width 6 height 6
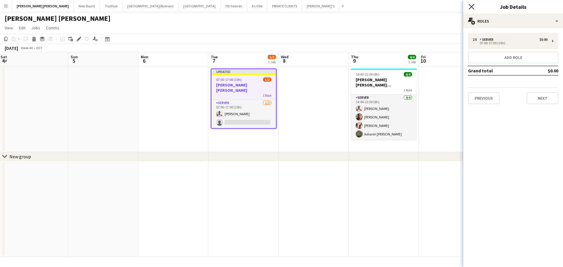
click at [474, 6] on icon "Close pop-in" at bounding box center [472, 7] width 6 height 6
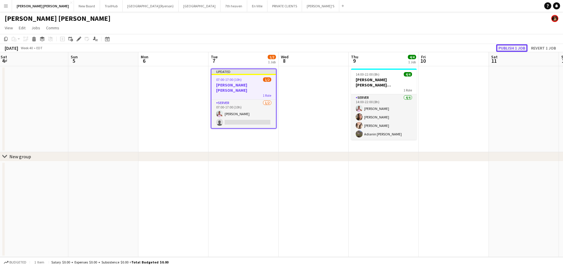
click at [511, 49] on button "Publish 1 job" at bounding box center [511, 48] width 31 height 8
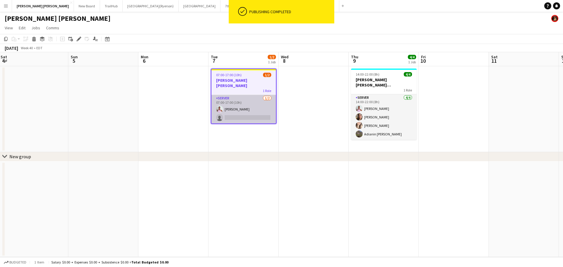
click at [251, 112] on app-card-role "SERVER [DATE] 07:00-17:00 (10h) [PERSON_NAME] single-neutral-actions" at bounding box center [244, 109] width 65 height 28
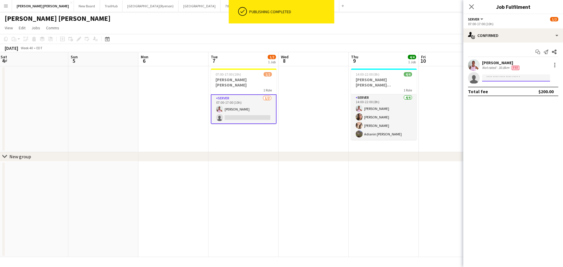
click at [491, 79] on input at bounding box center [516, 78] width 68 height 7
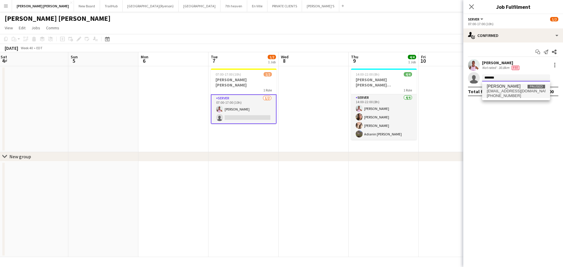
type input "*******"
click at [503, 87] on span "[PERSON_NAME]" at bounding box center [504, 86] width 34 height 5
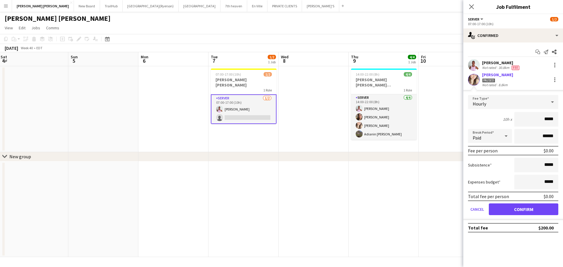
drag, startPoint x: 556, startPoint y: 119, endPoint x: 536, endPoint y: 126, distance: 21.0
click at [536, 126] on input "*****" at bounding box center [537, 119] width 44 height 15
type input "******"
click at [518, 211] on button "Confirm" at bounding box center [524, 210] width 70 height 12
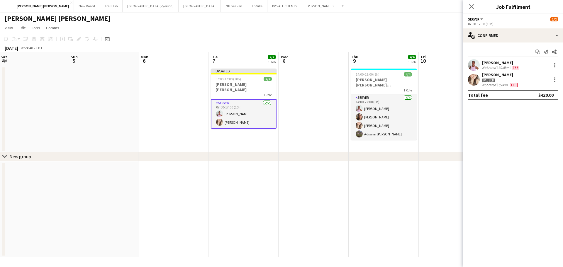
click at [472, 4] on icon "Close pop-in" at bounding box center [471, 6] width 5 height 5
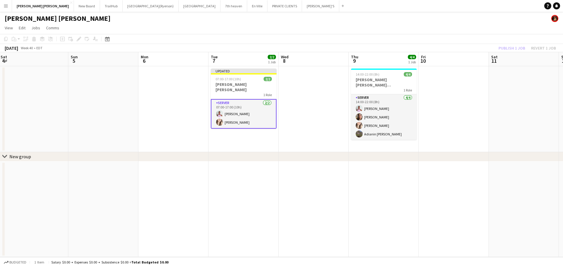
click at [511, 47] on div "Publish 1 job Revert 1 job" at bounding box center [528, 48] width 72 height 8
drag, startPoint x: 511, startPoint y: 47, endPoint x: 511, endPoint y: 55, distance: 8.2
click at [512, 48] on button "Publish 1 job" at bounding box center [511, 48] width 31 height 8
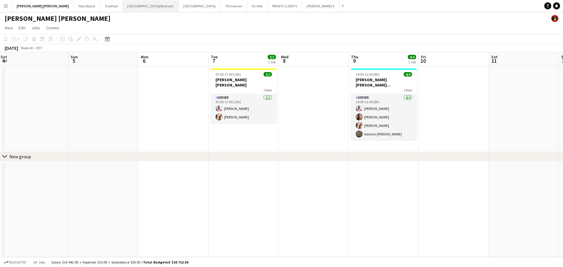
click at [123, 7] on button "[GEOGRAPHIC_DATA](Ryerson) Close" at bounding box center [151, 5] width 56 height 11
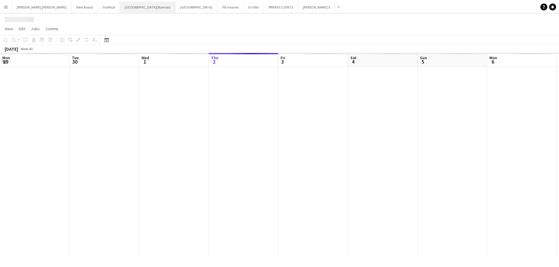
scroll to position [0, 140]
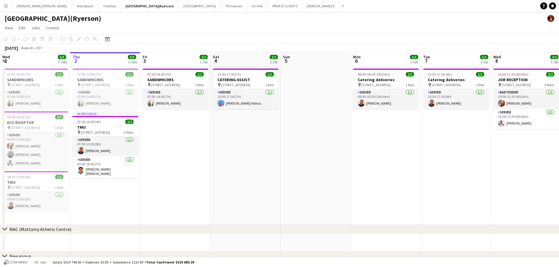
click at [5, 4] on app-icon "Menu" at bounding box center [6, 6] width 5 height 5
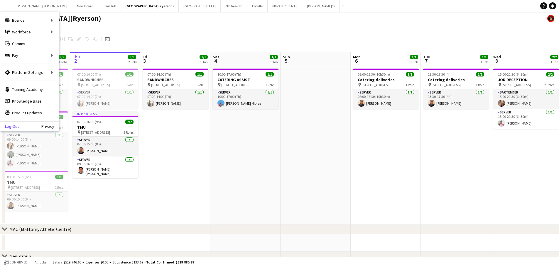
click at [16, 124] on link "Log Out" at bounding box center [9, 126] width 18 height 5
